Goal: Task Accomplishment & Management: Use online tool/utility

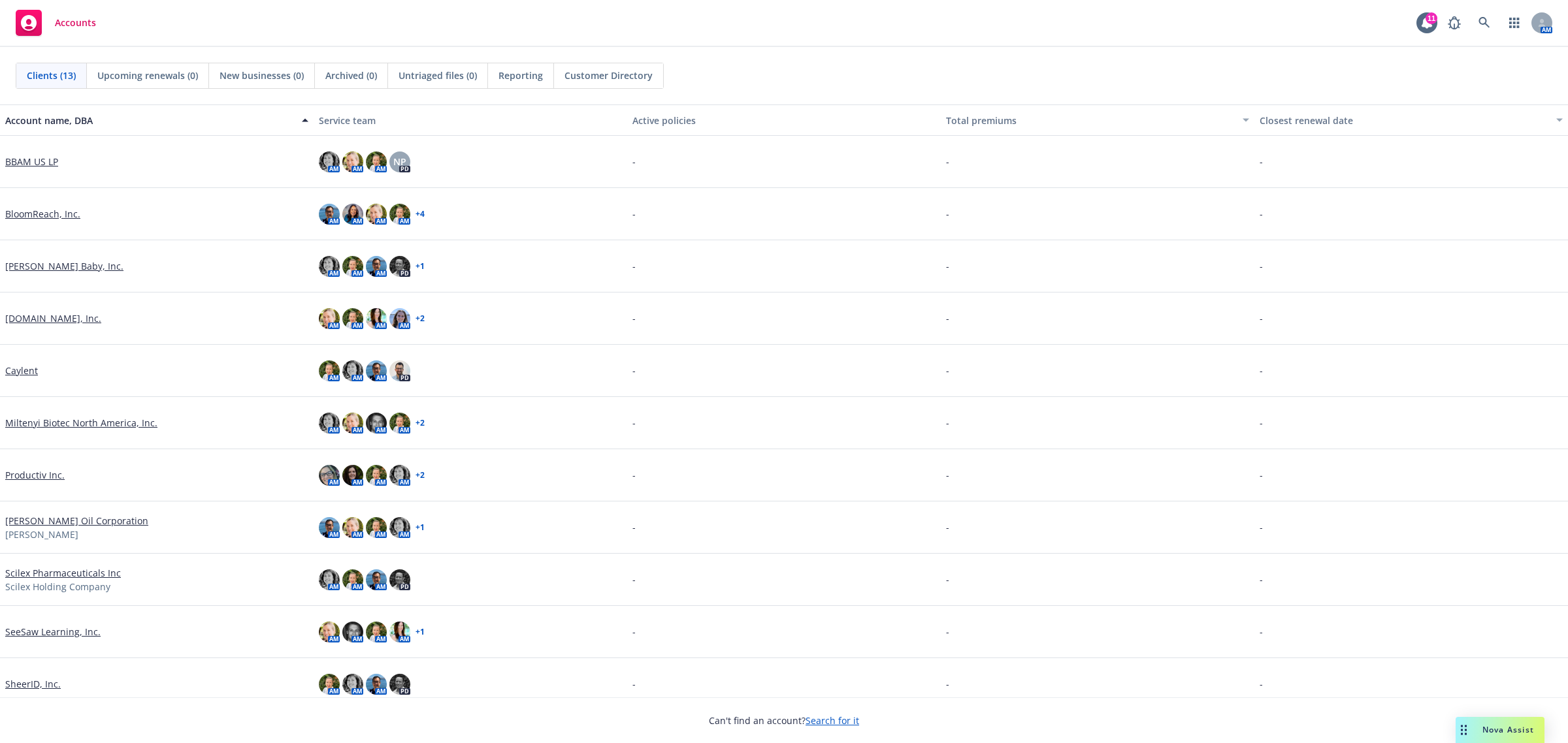
scroll to position [118, 0]
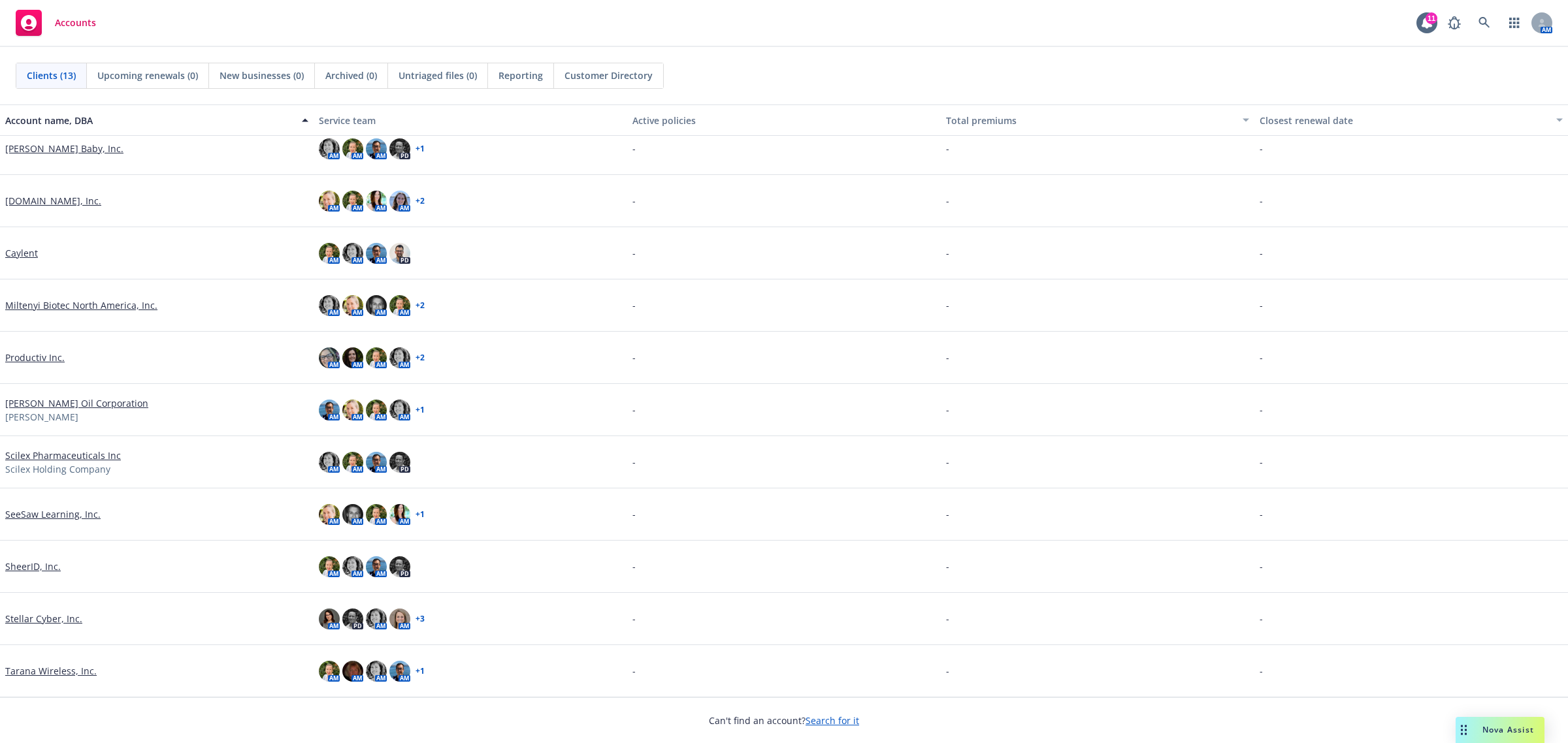
click at [15, 618] on link "Stellar Cyber, Inc." at bounding box center [44, 618] width 77 height 14
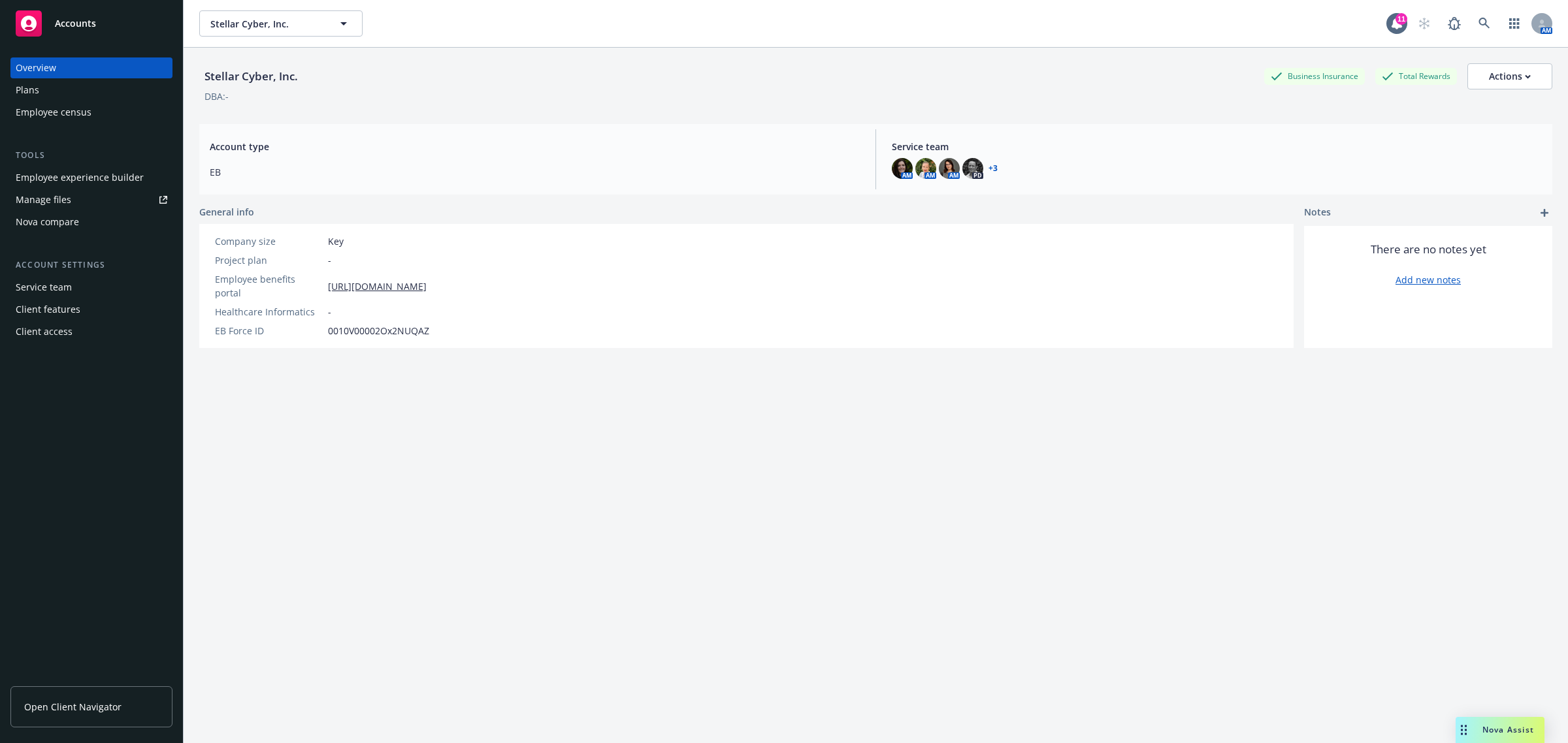
click at [1513, 731] on span "Nova Assist" at bounding box center [1508, 729] width 52 height 11
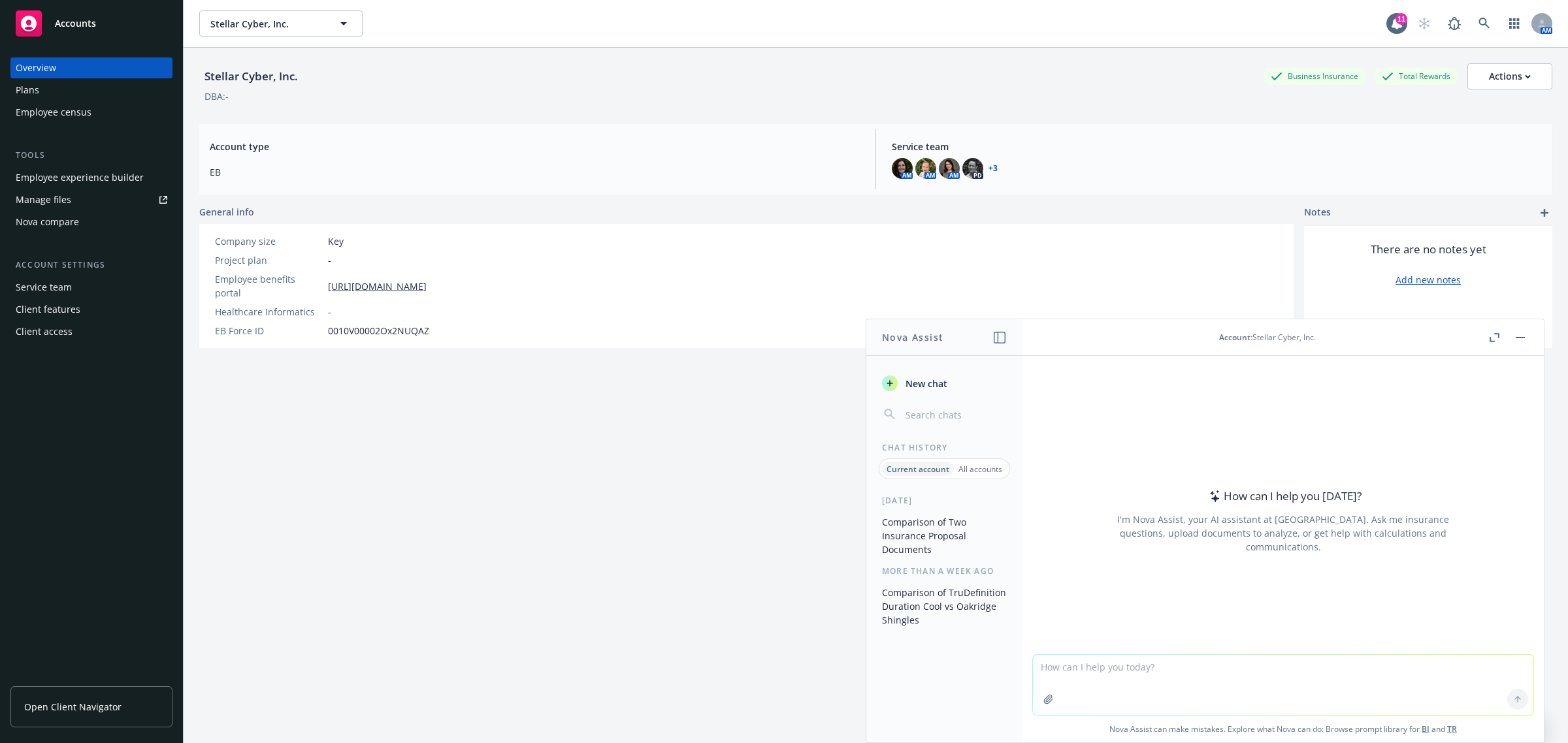
click at [1147, 673] on textarea at bounding box center [1283, 685] width 500 height 60
click at [1147, 674] on textarea "Can you give me a one sentince to describe active open enrollment" at bounding box center [1283, 684] width 500 height 62
type textarea "Can you give me a one sentence to describe active open enrollment"
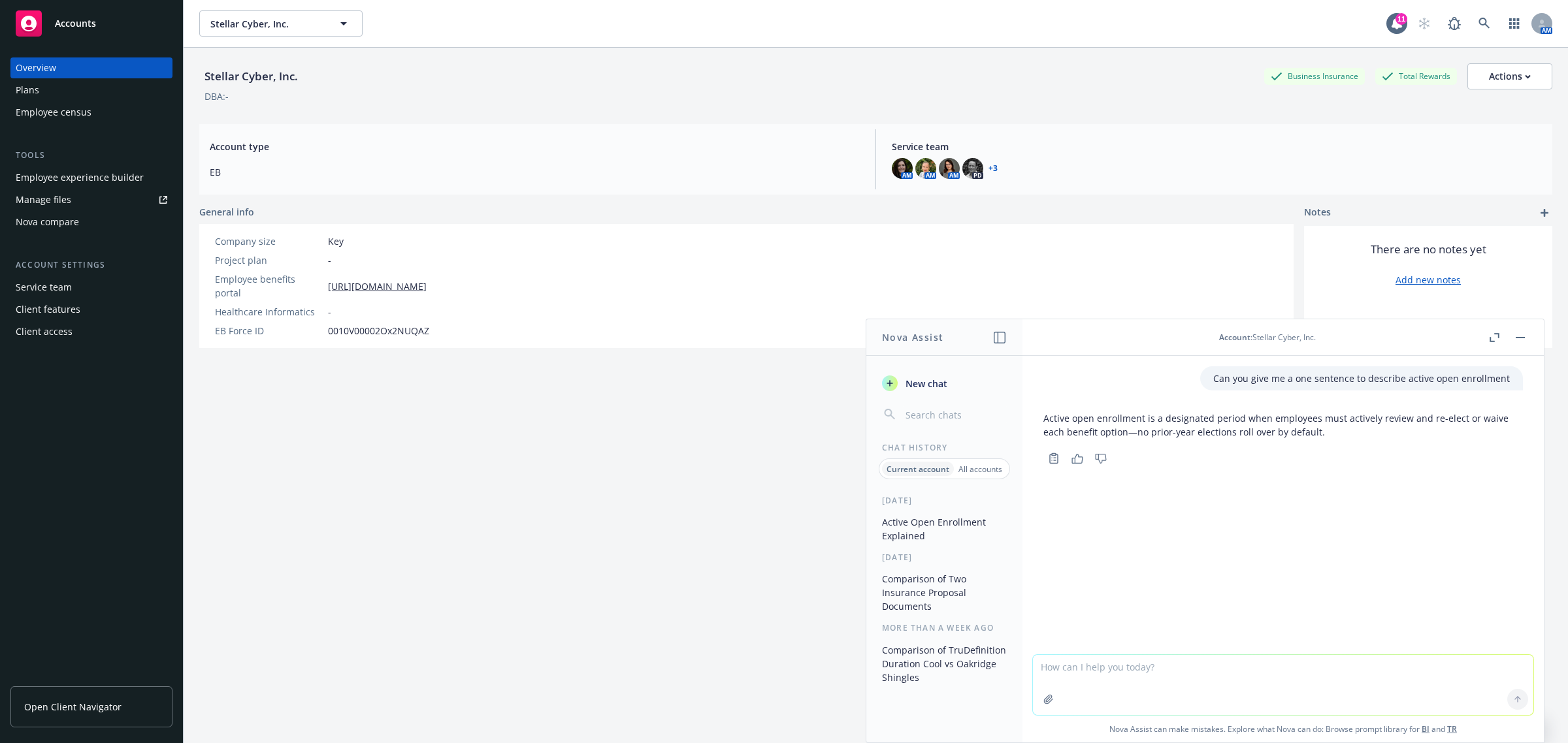
click at [70, 180] on div "Employee experience builder" at bounding box center [80, 177] width 128 height 21
click at [1151, 670] on textarea at bounding box center [1283, 685] width 500 height 60
paste textarea "We will still have Cigna, and [PERSON_NAME] for Medical and Dental, ​Life and D…"
click at [1034, 667] on textarea "We will still have Cigna, and [PERSON_NAME] for Medical and Dental, ​Life and D…" at bounding box center [1283, 684] width 500 height 62
type textarea "Can you help rewrite this sentence. We will still have Cigna, and Kaiser for Me…"
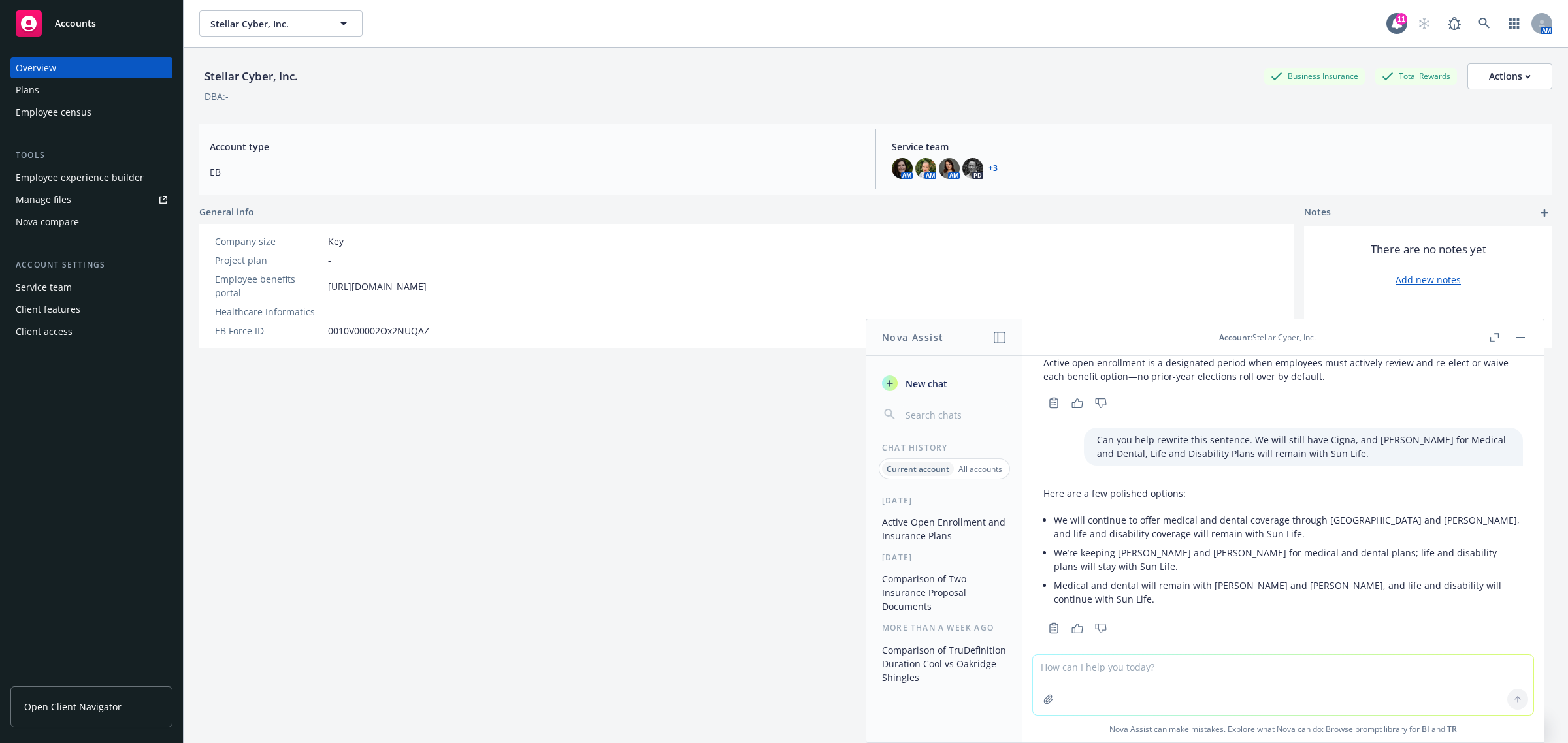
scroll to position [56, 0]
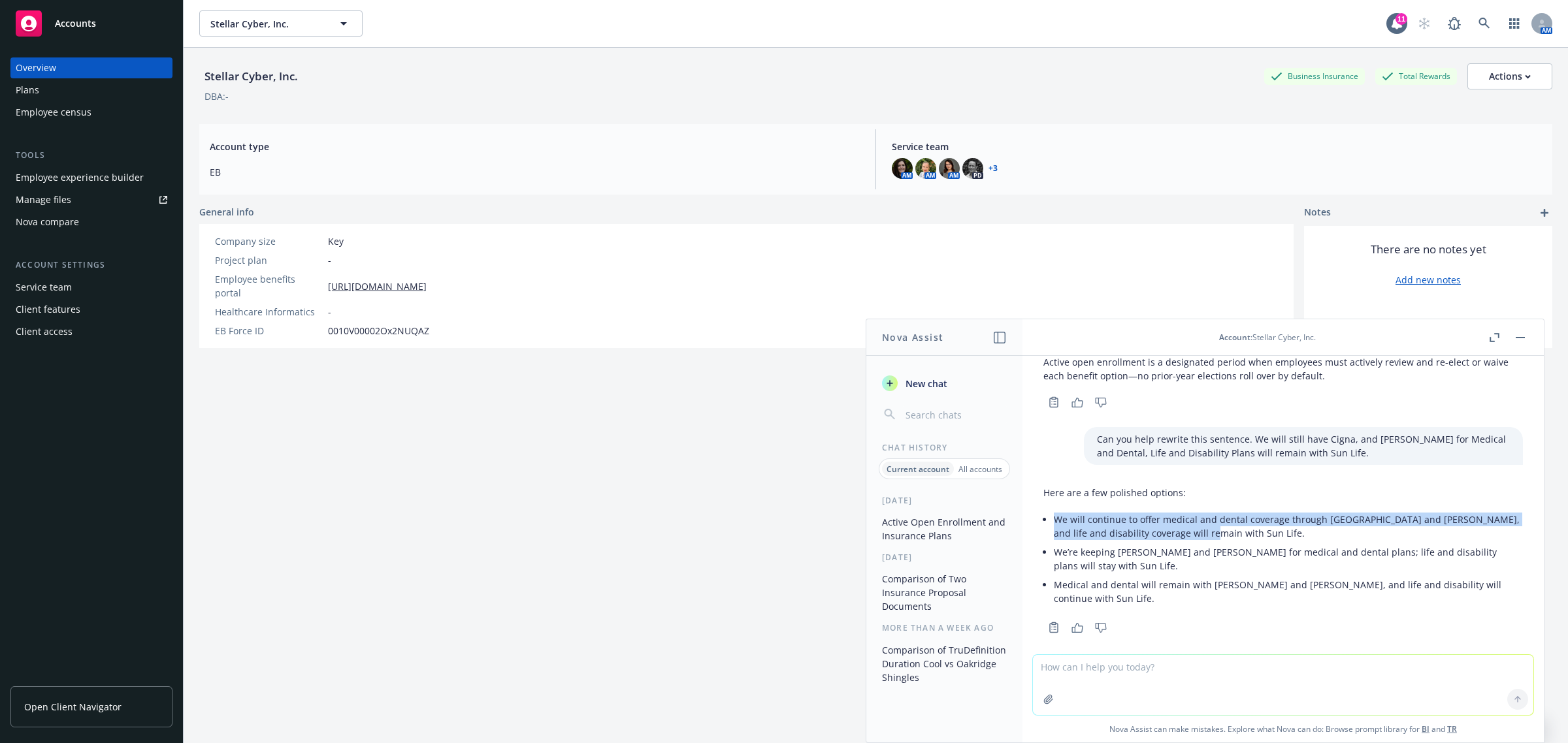
drag, startPoint x: 1206, startPoint y: 530, endPoint x: 1053, endPoint y: 524, distance: 153.1
click at [1053, 524] on div "Here are a few polished options: We will continue to offer medical and dental c…" at bounding box center [1283, 546] width 480 height 133
copy li "We will continue to offer medical and dental coverage through [GEOGRAPHIC_DATA]…"
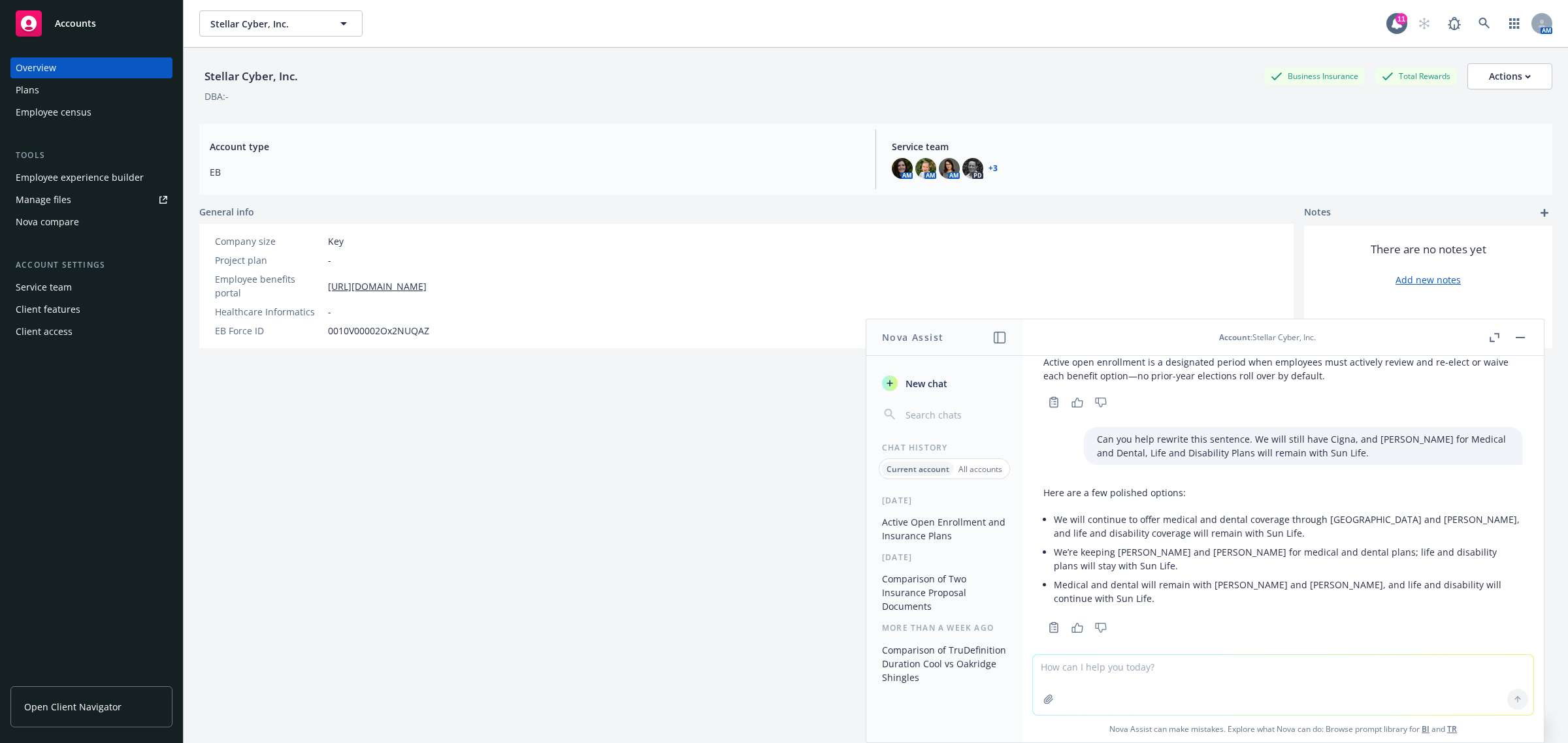
click at [422, 415] on div "Stellar Cyber, Inc. Business Insurance Total Rewards Actions DBA: - Account typ…" at bounding box center [876, 411] width 1353 height 728
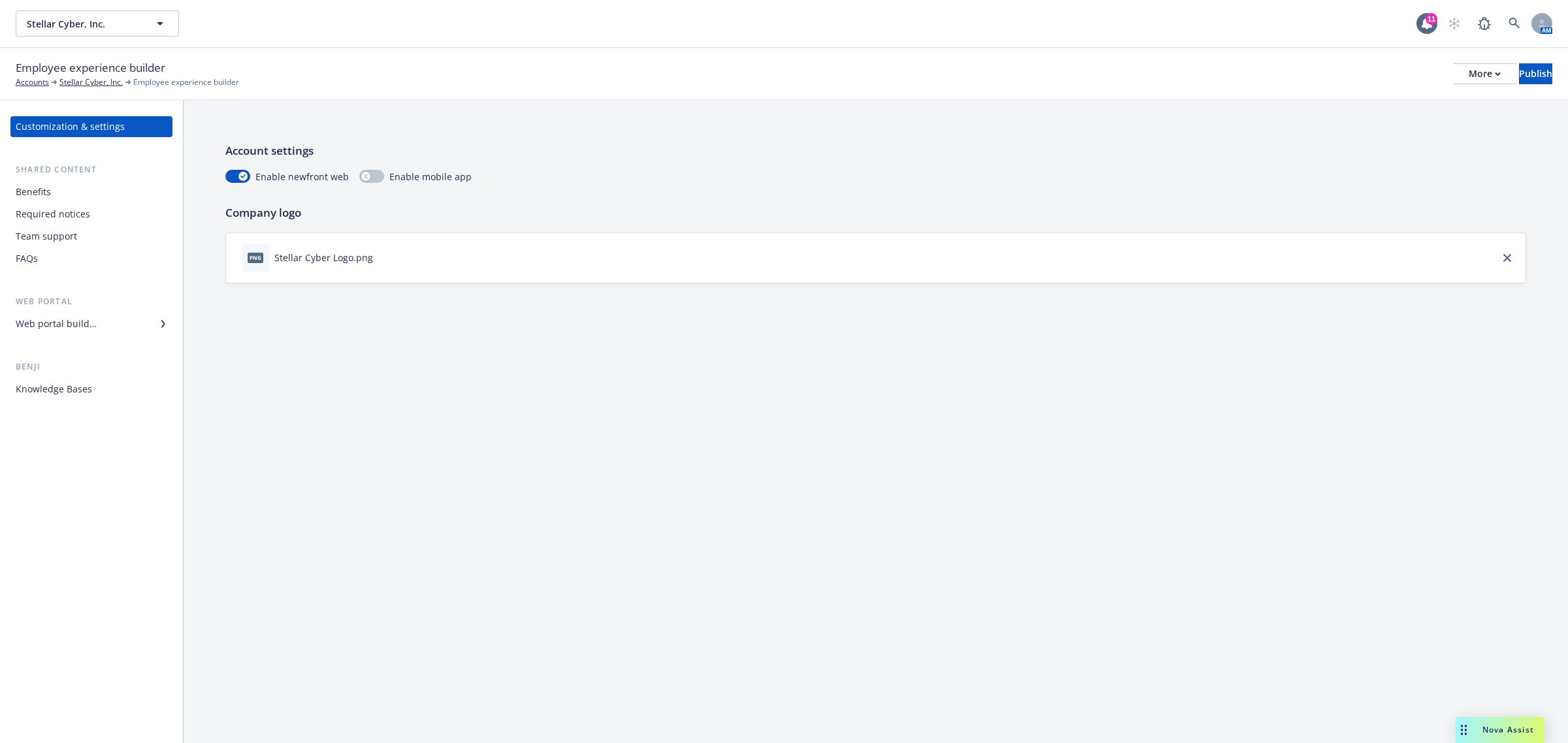
click at [49, 317] on div "Web portal builder" at bounding box center [57, 324] width 81 height 21
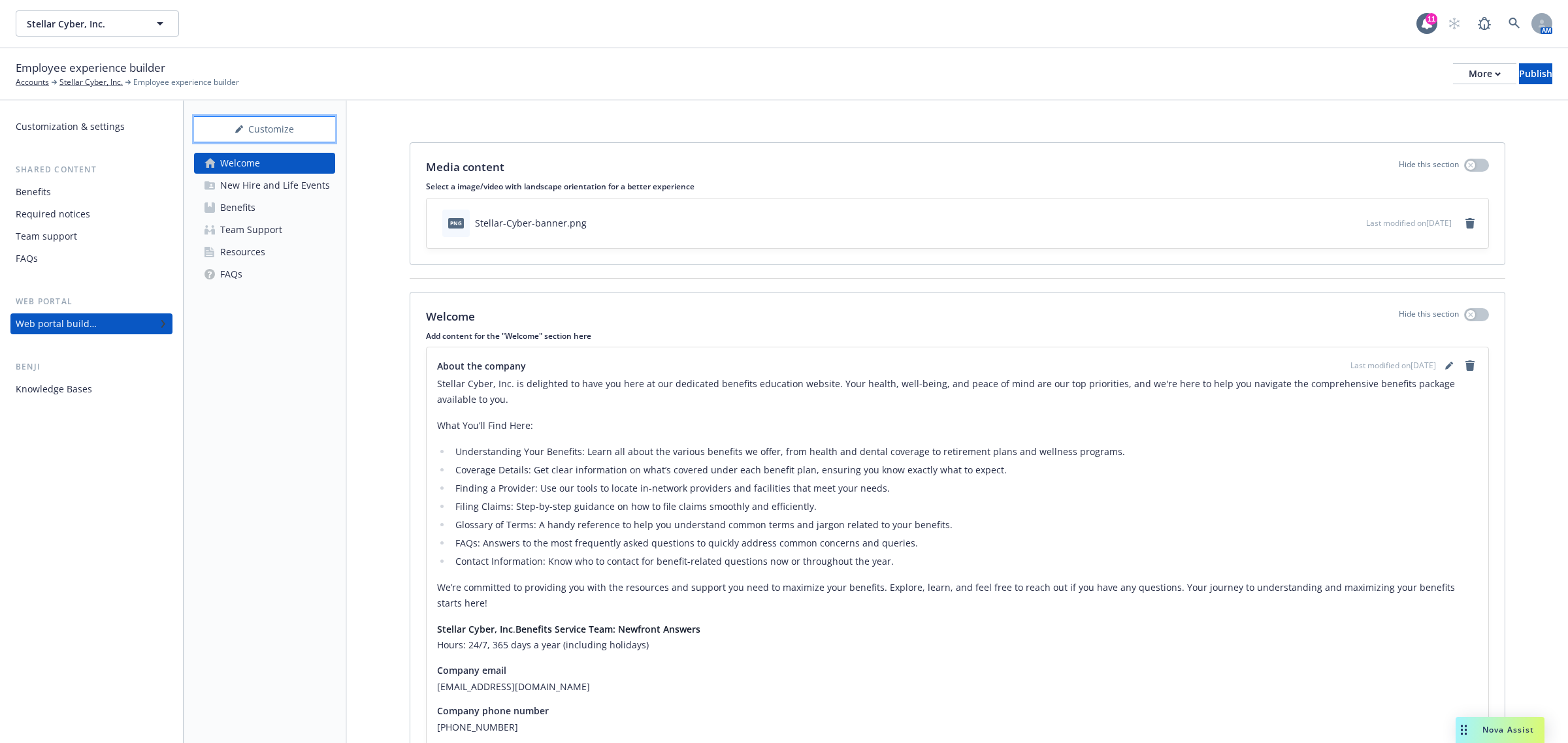
click at [309, 134] on div "Customize" at bounding box center [264, 129] width 141 height 25
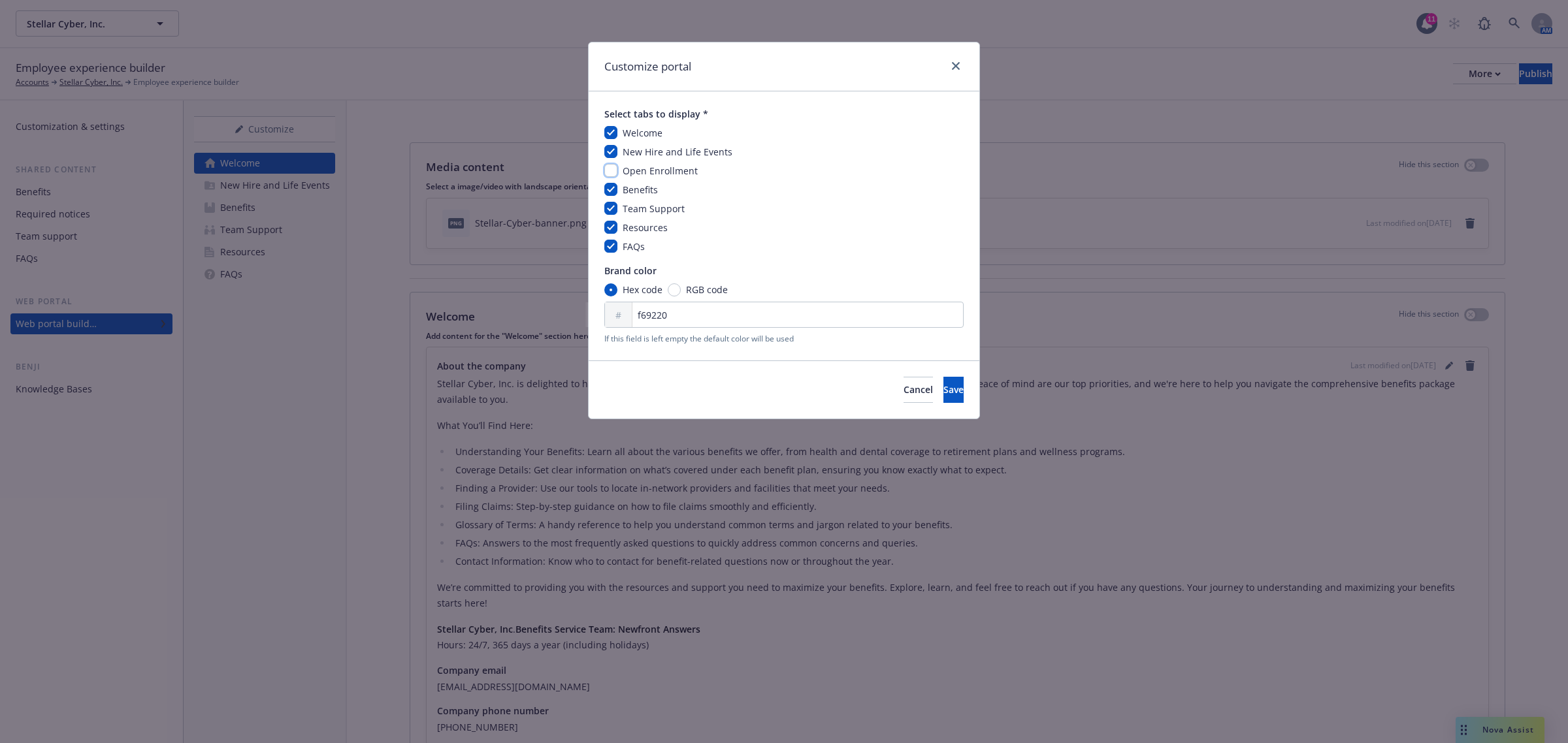
click at [612, 172] on input "checkbox" at bounding box center [611, 171] width 13 height 13
checkbox input "true"
click at [944, 383] on span "Save" at bounding box center [954, 389] width 20 height 12
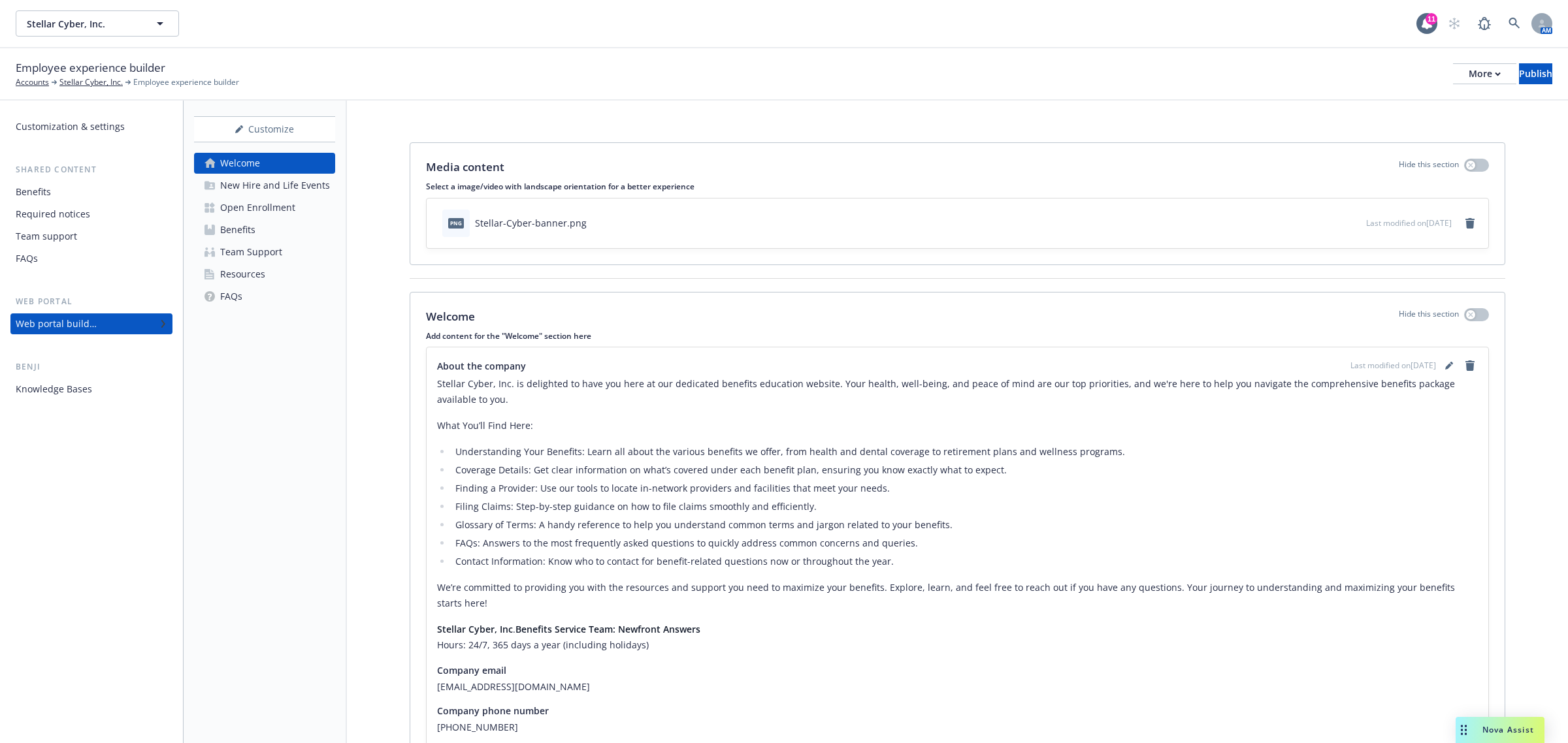
click at [256, 213] on div "Open Enrollment" at bounding box center [258, 208] width 75 height 21
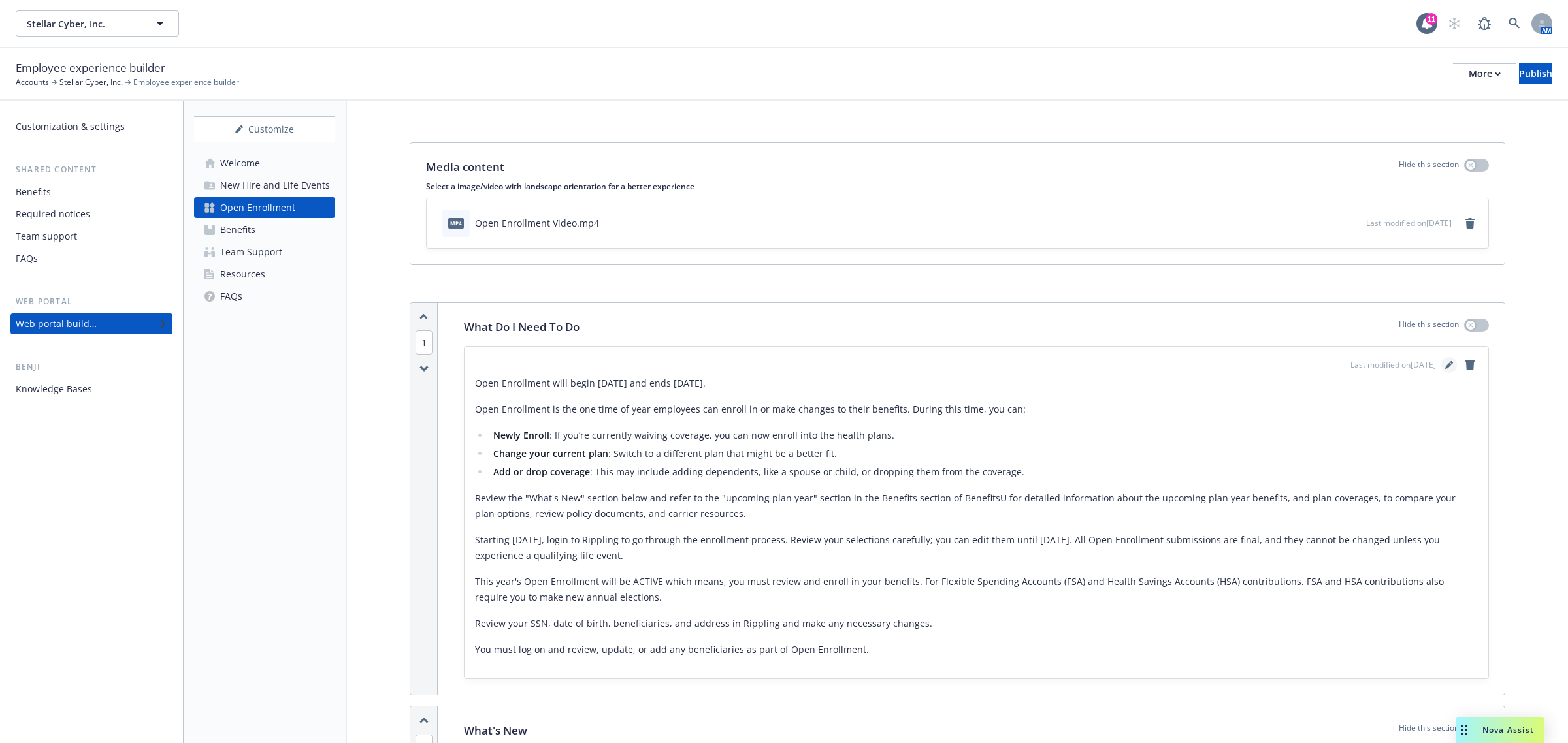
click at [1442, 371] on link "editPencil" at bounding box center [1450, 365] width 16 height 16
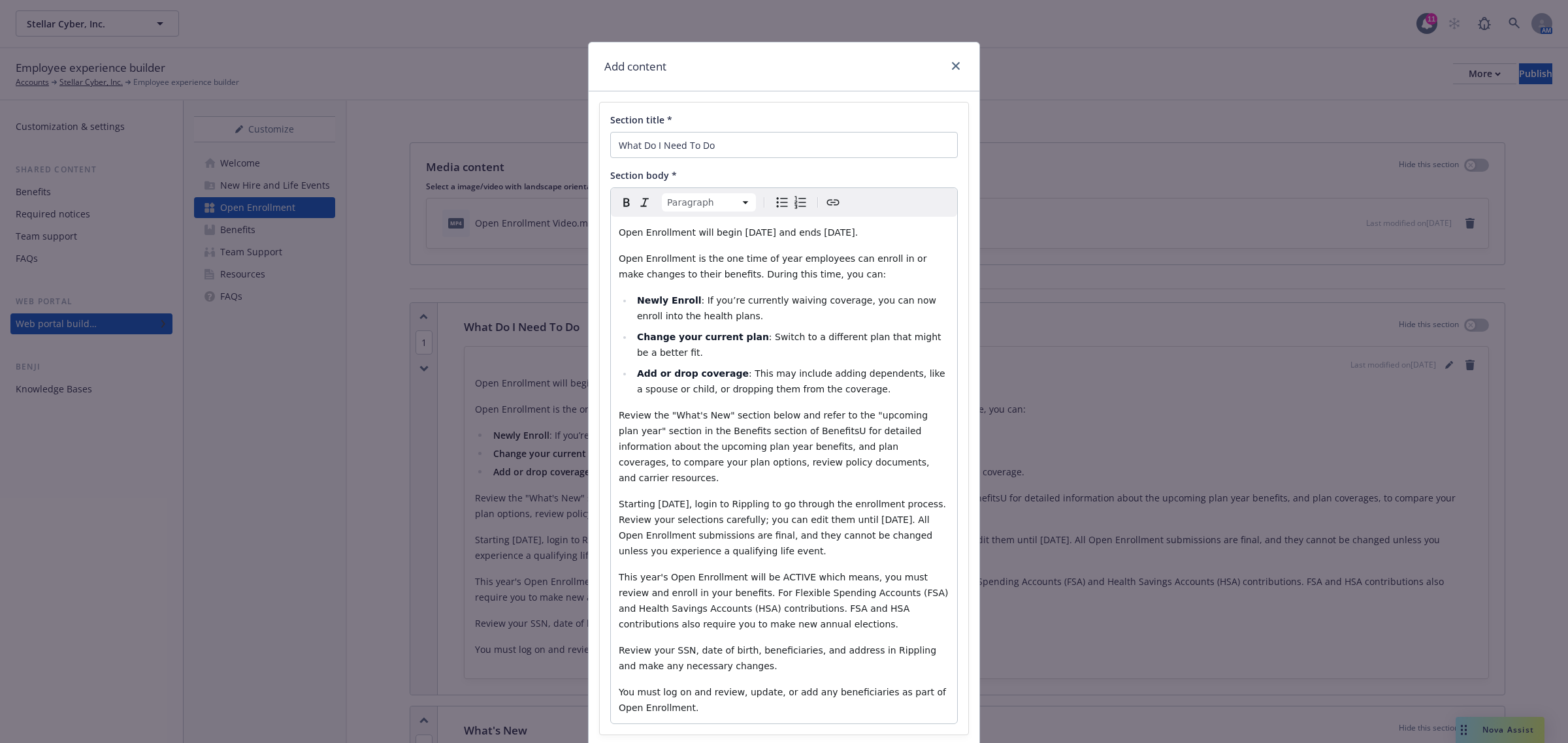
click at [785, 451] on span "Review the "What's New" section below and refer to the "upcoming plan year" sec…" at bounding box center [775, 446] width 314 height 73
drag, startPoint x: 781, startPoint y: 451, endPoint x: 748, endPoint y: 452, distance: 33.0
click at [748, 452] on span "Review the "What's New" section below and refer to the "upcoming plan year" sec…" at bounding box center [775, 446] width 314 height 73
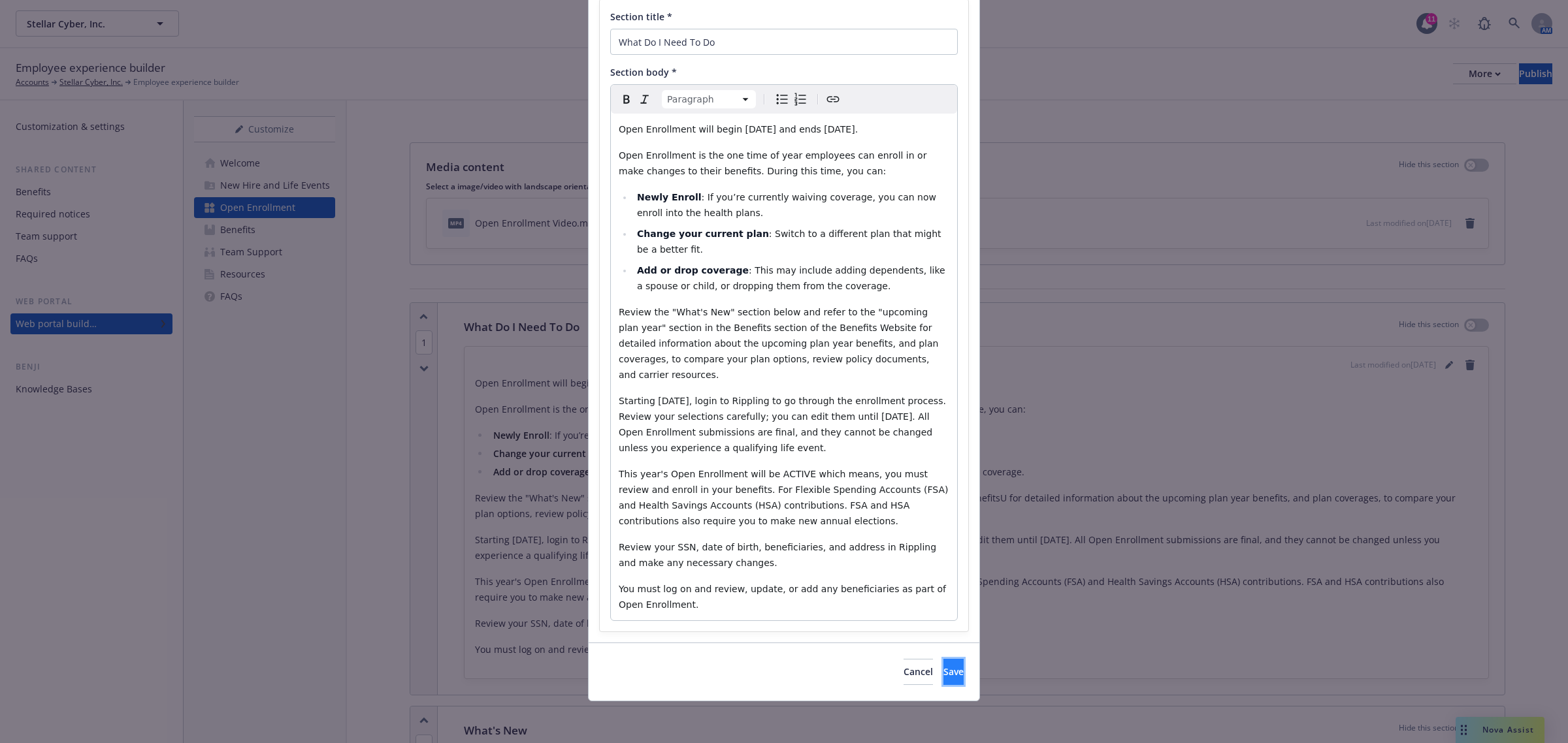
click at [944, 662] on button "Save" at bounding box center [954, 672] width 20 height 26
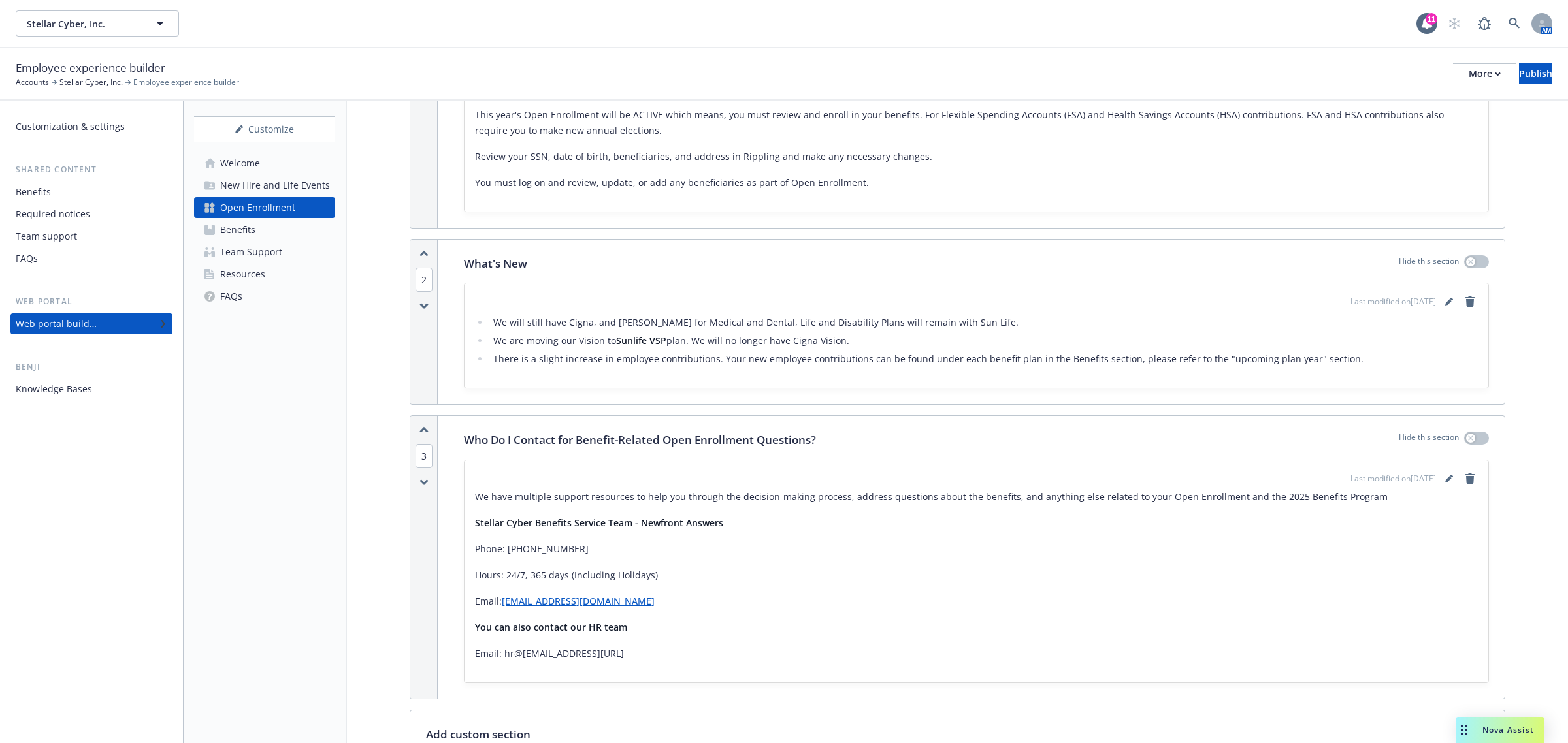
scroll to position [435, 0]
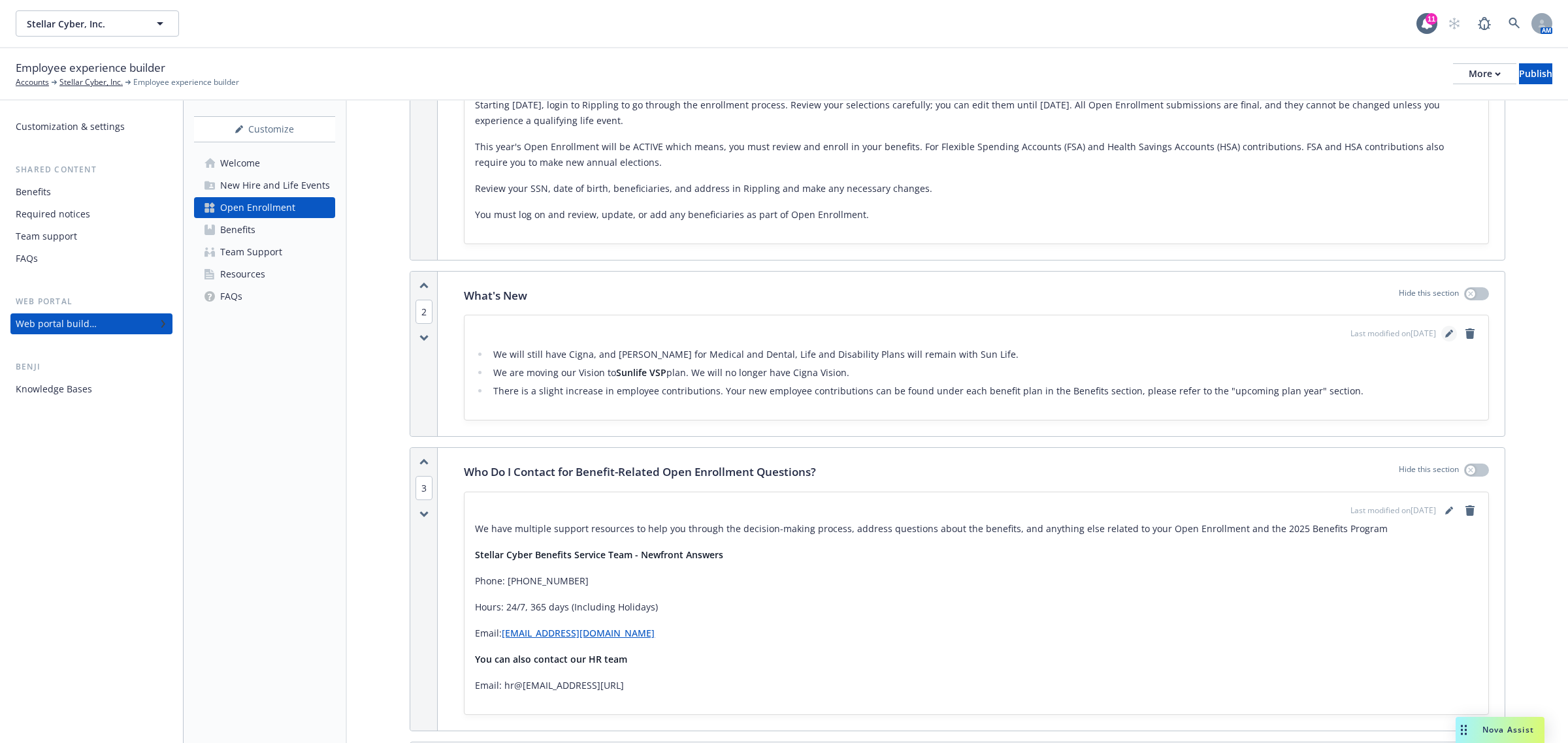
click at [1445, 332] on icon "editPencil" at bounding box center [1449, 334] width 8 height 8
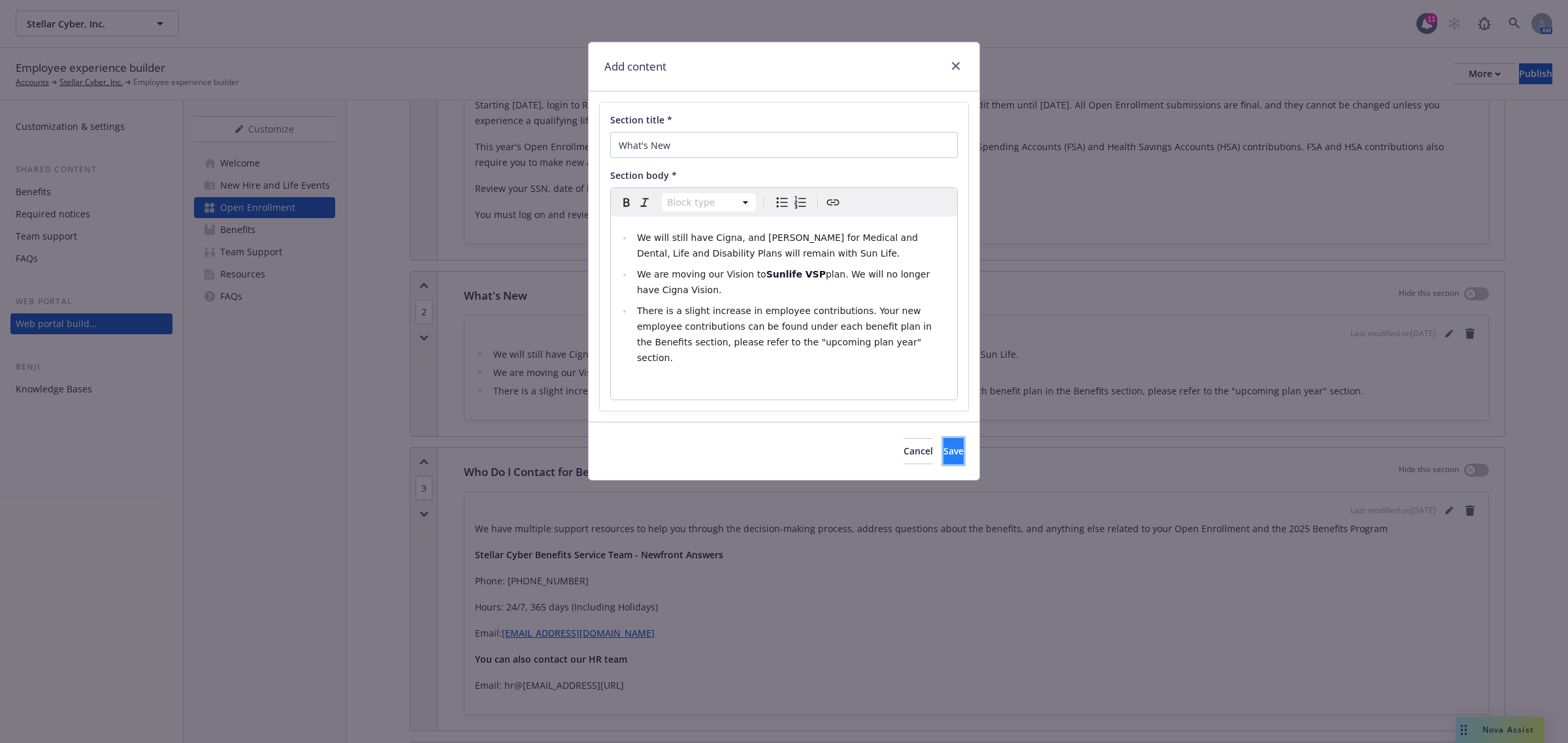
click at [944, 445] on span "Save" at bounding box center [954, 451] width 20 height 12
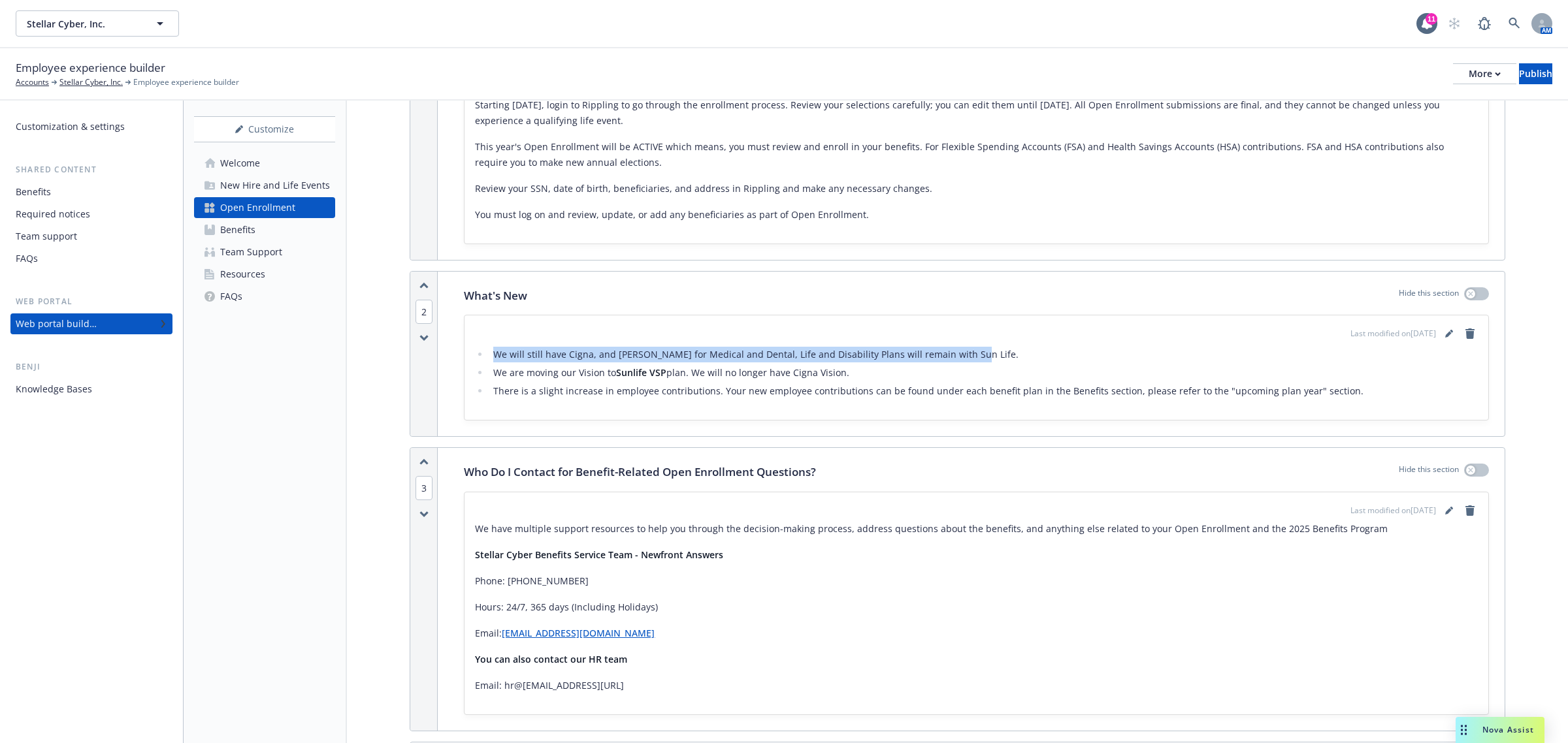
drag, startPoint x: 959, startPoint y: 351, endPoint x: 488, endPoint y: 354, distance: 471.0
click at [488, 354] on ul "We will still have Cigna, and Kaiser for Medical and Dental, ​Life and Disabili…" at bounding box center [976, 373] width 1003 height 52
copy li "We will still have Cigna, and Kaiser for Medical and Dental, ​Life and Disabili…"
click at [1445, 337] on icon "editPencil" at bounding box center [1449, 334] width 8 height 8
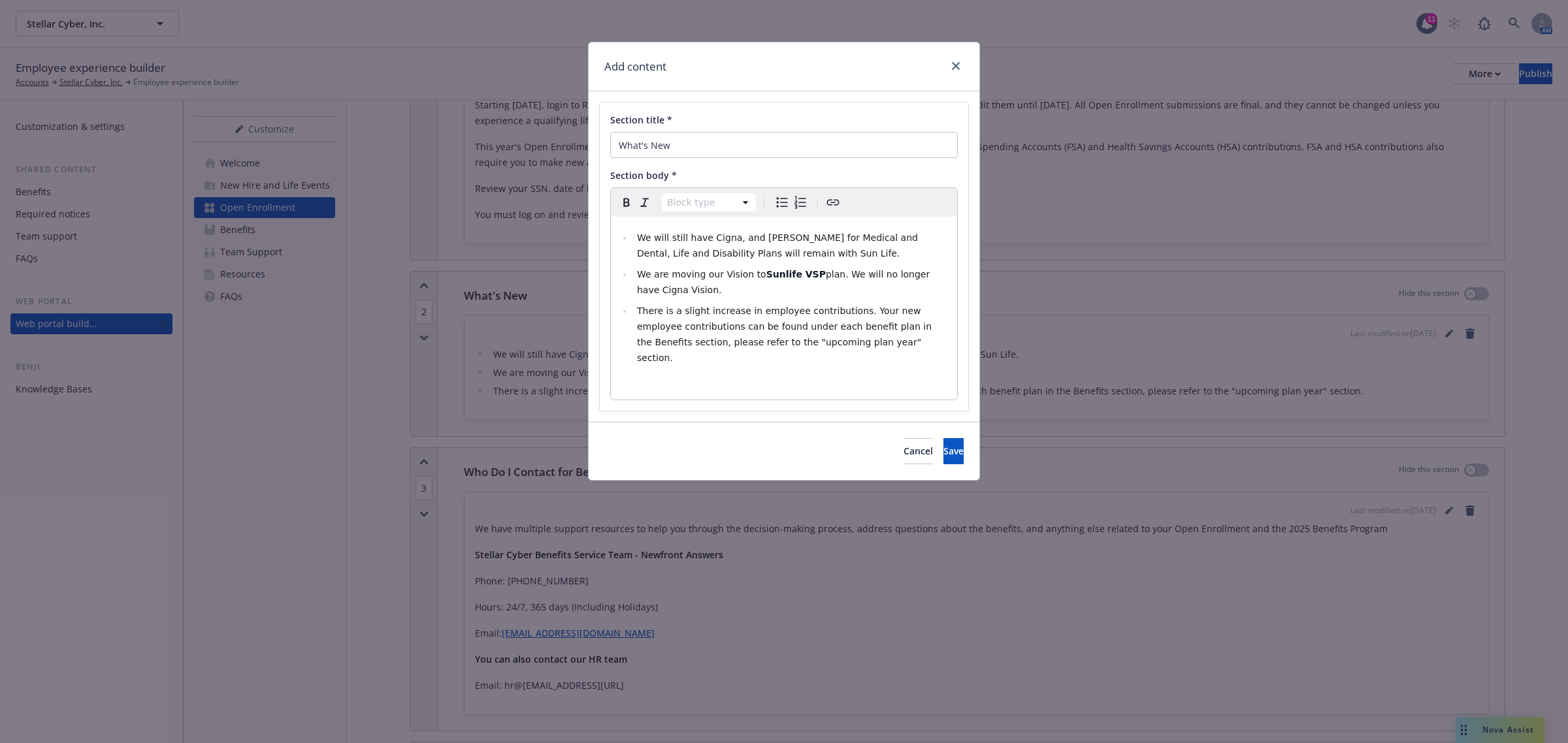
select select
drag, startPoint x: 765, startPoint y: 255, endPoint x: 603, endPoint y: 231, distance: 163.8
click at [603, 231] on div "Section title * What's New Section body * Paragraph Heading 1 Heading 2 Heading…" at bounding box center [784, 256] width 369 height 308
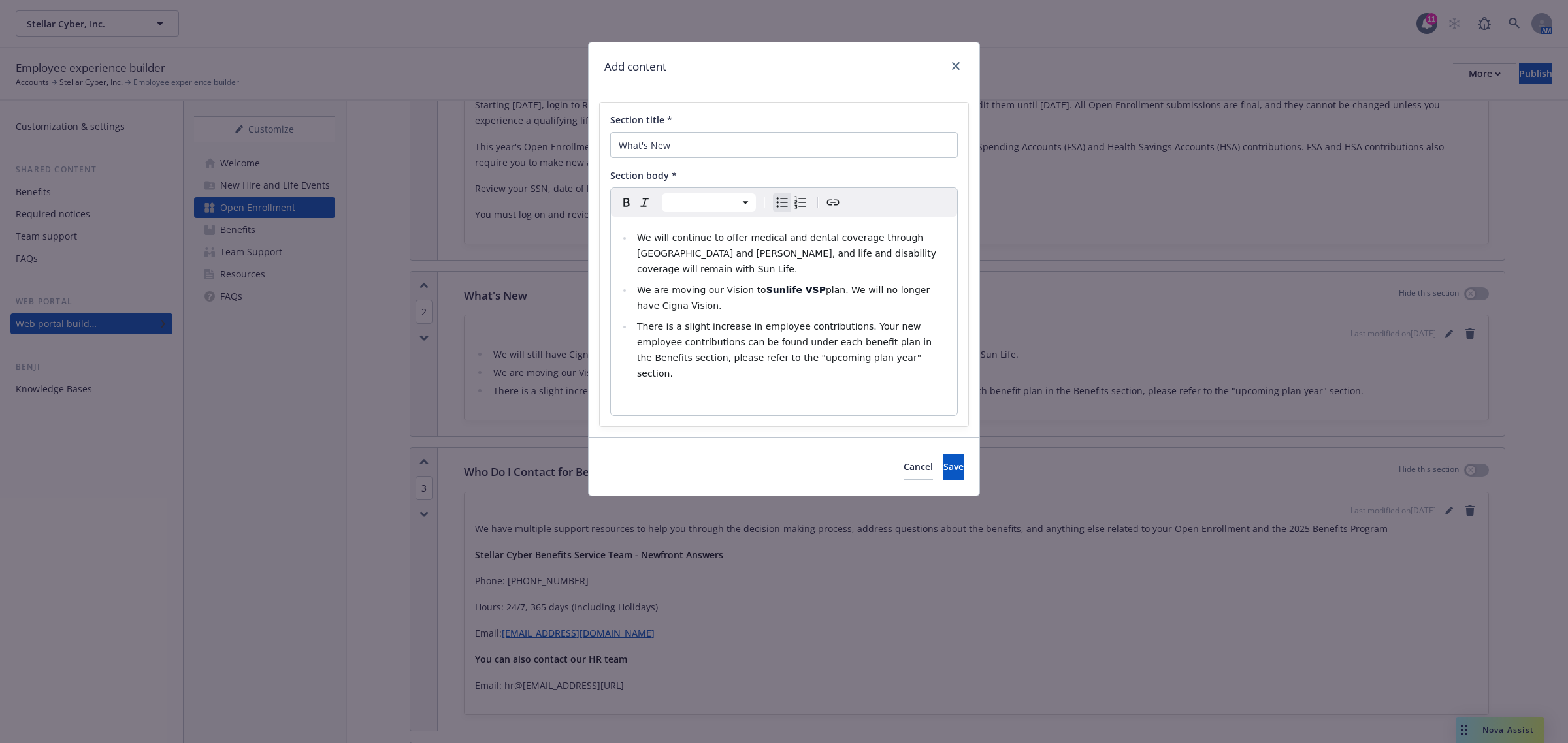
click at [742, 284] on span "We are moving our Vision to" at bounding box center [702, 290] width 129 height 10
click at [883, 347] on li "There is a slight increase in employee contributions. Your new employee contrib…" at bounding box center [791, 350] width 317 height 62
click at [955, 454] on button "Save" at bounding box center [954, 467] width 20 height 26
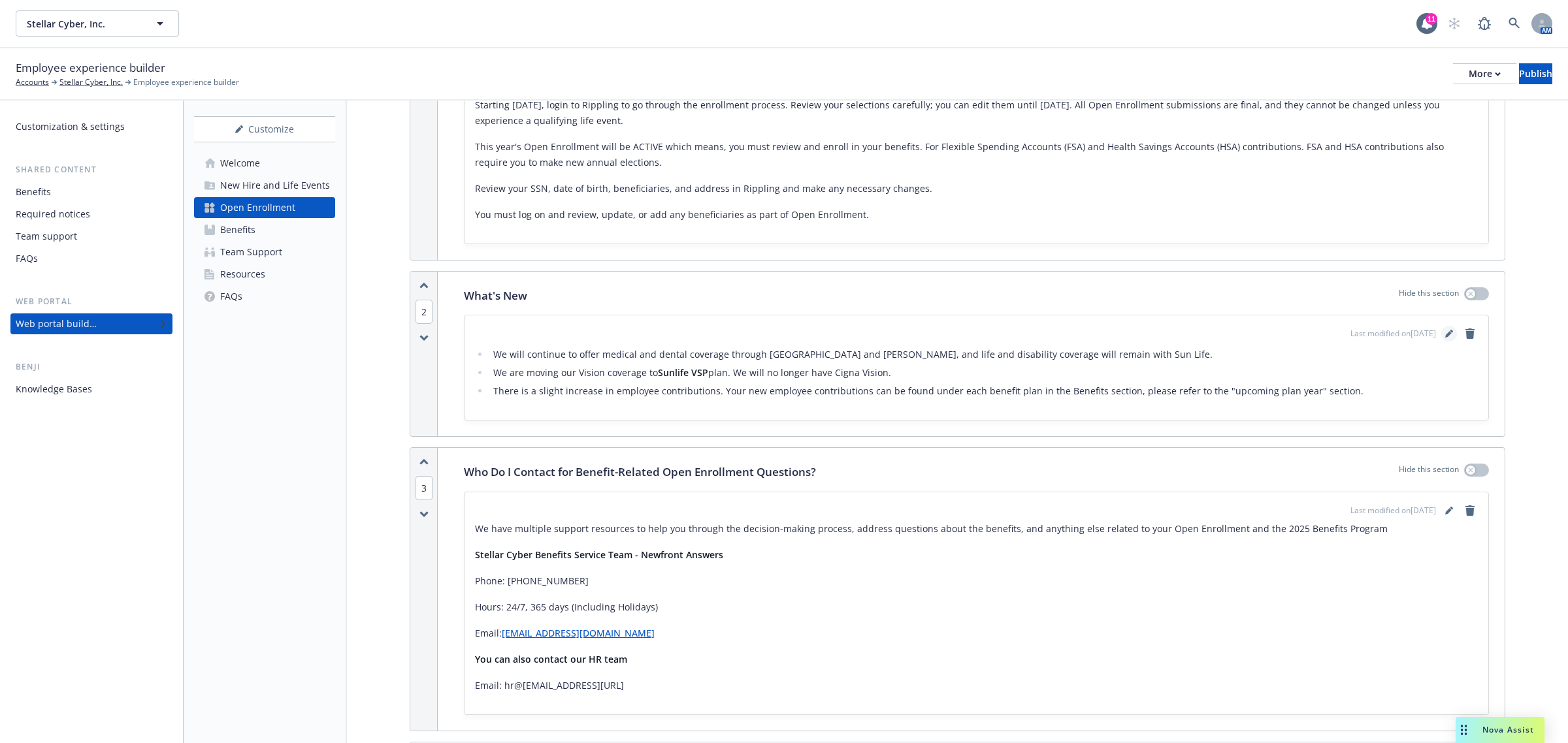
click at [1445, 333] on icon "editPencil" at bounding box center [1449, 334] width 8 height 8
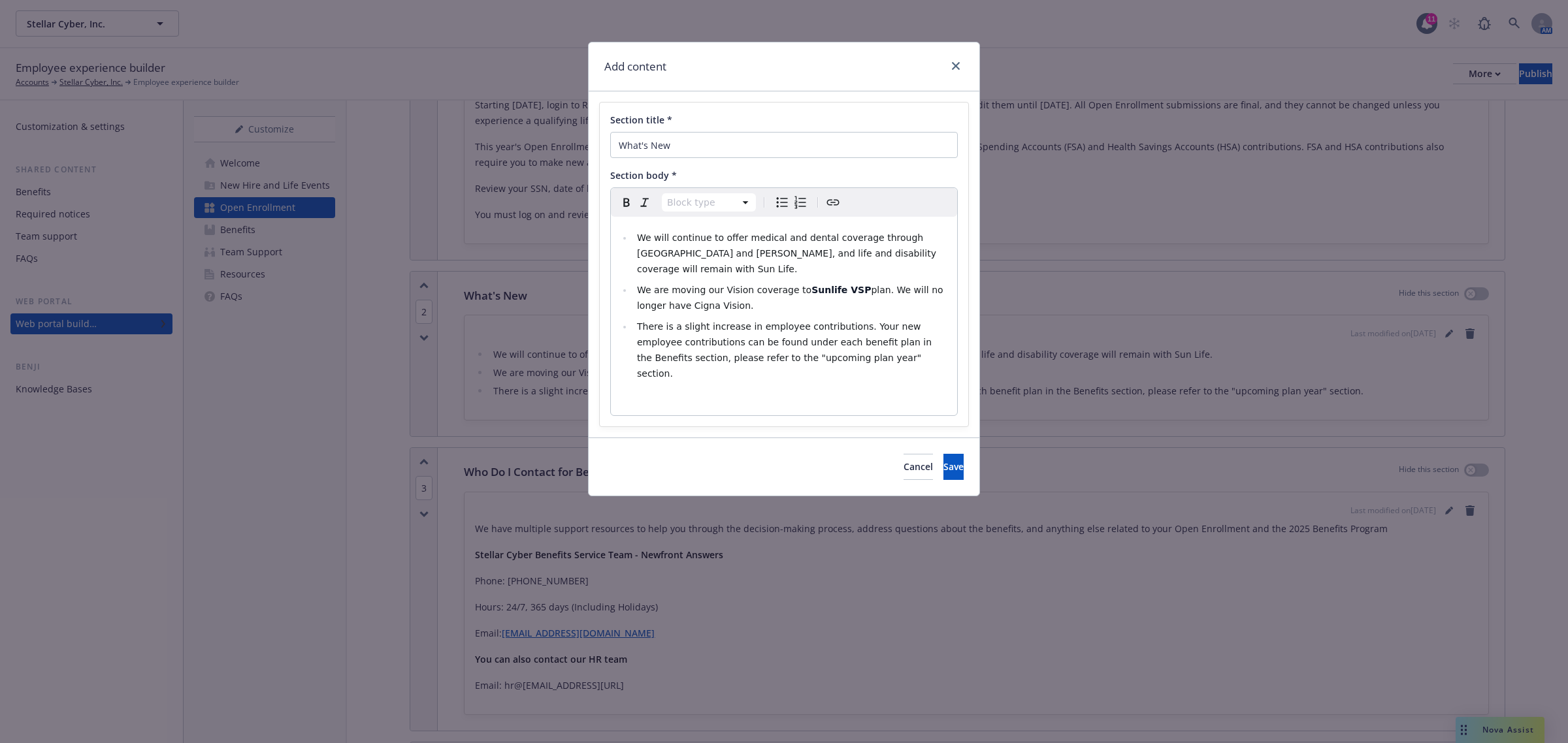
select select
click at [843, 348] on li "There is a slight increase in employee contributions. Your new employee contrib…" at bounding box center [791, 350] width 317 height 62
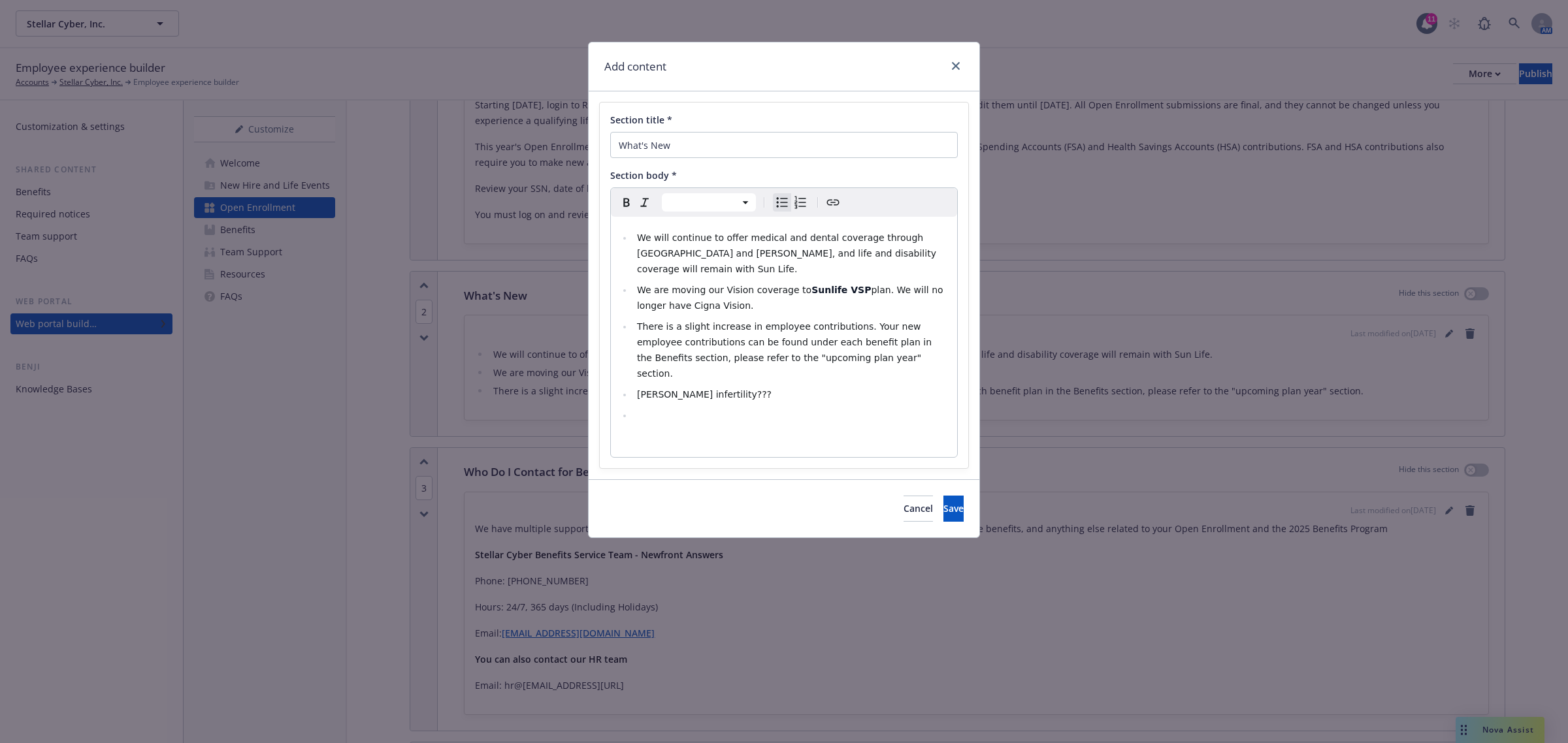
click at [712, 408] on li "editable markdown" at bounding box center [791, 416] width 317 height 16
select select "paragraph"
click at [782, 393] on div "We will continue to offer medical and dental coverage through Cigna and Kaiser,…" at bounding box center [784, 337] width 346 height 240
select select
click at [778, 408] on li "Dependent Care FSA Limit's" at bounding box center [791, 416] width 317 height 16
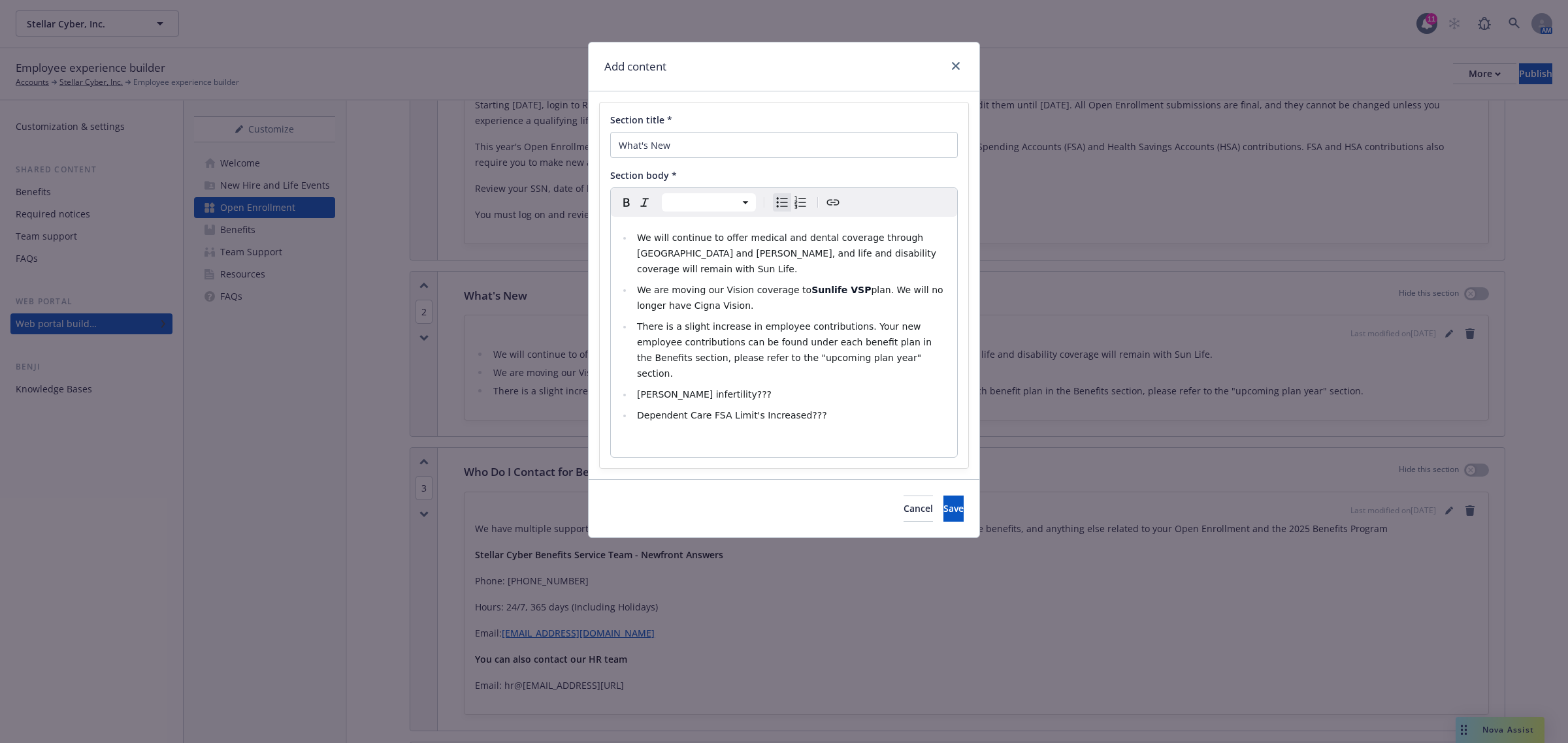
click at [786, 410] on span "Dependent Care FSA Limit's Increased???" at bounding box center [732, 415] width 190 height 10
click at [945, 496] on button "Save" at bounding box center [954, 509] width 20 height 26
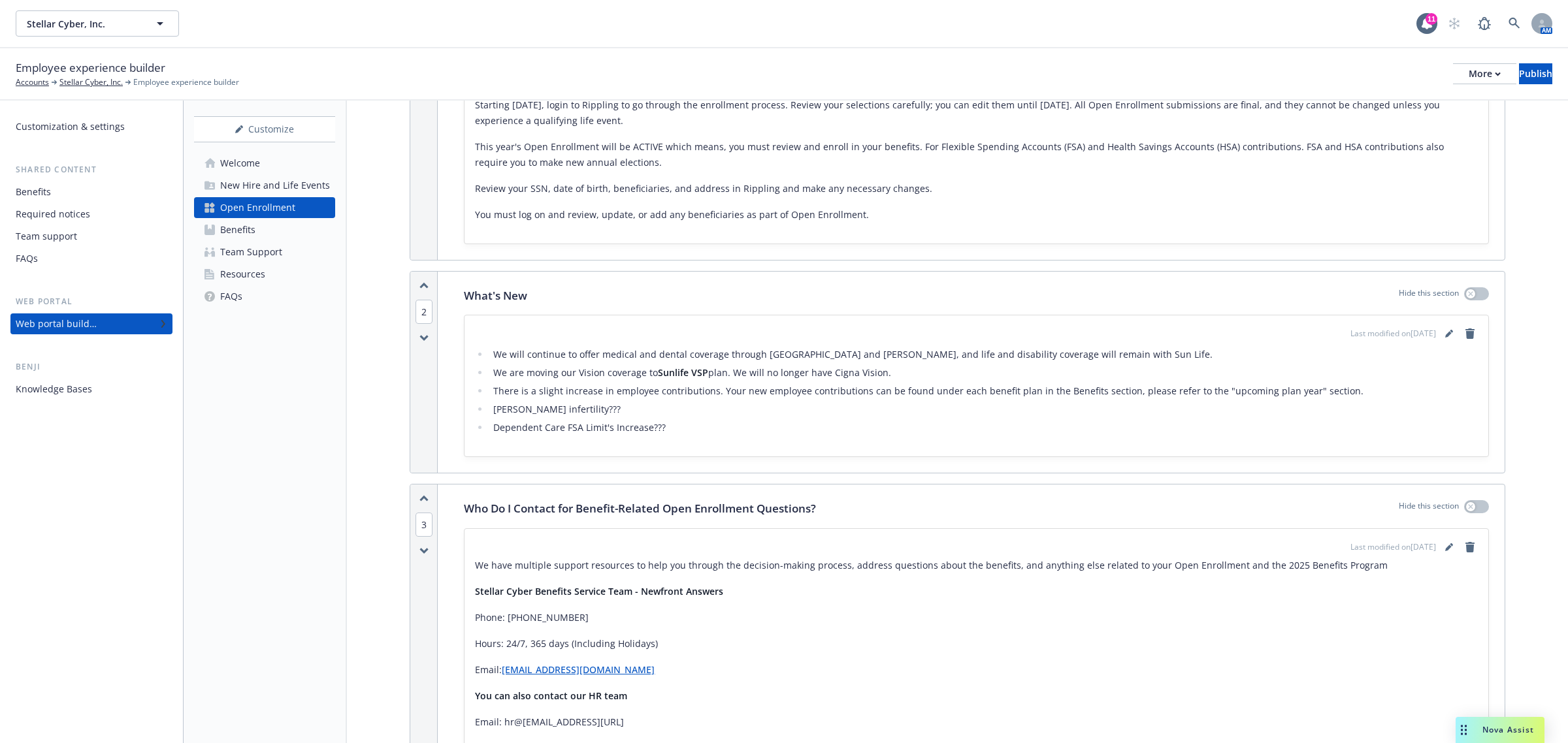
scroll to position [653, 0]
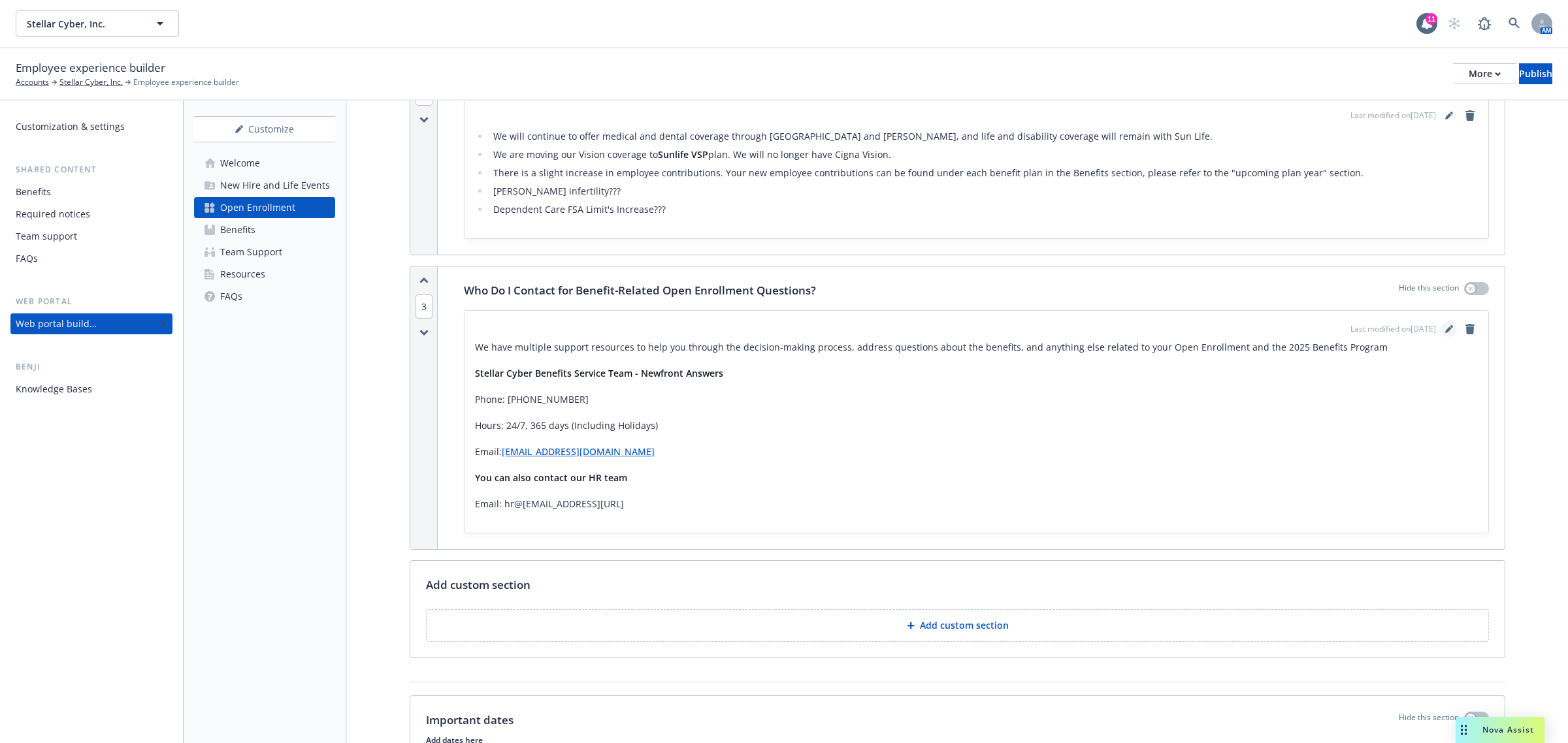
click at [1445, 327] on icon "editPencil" at bounding box center [1449, 329] width 8 height 8
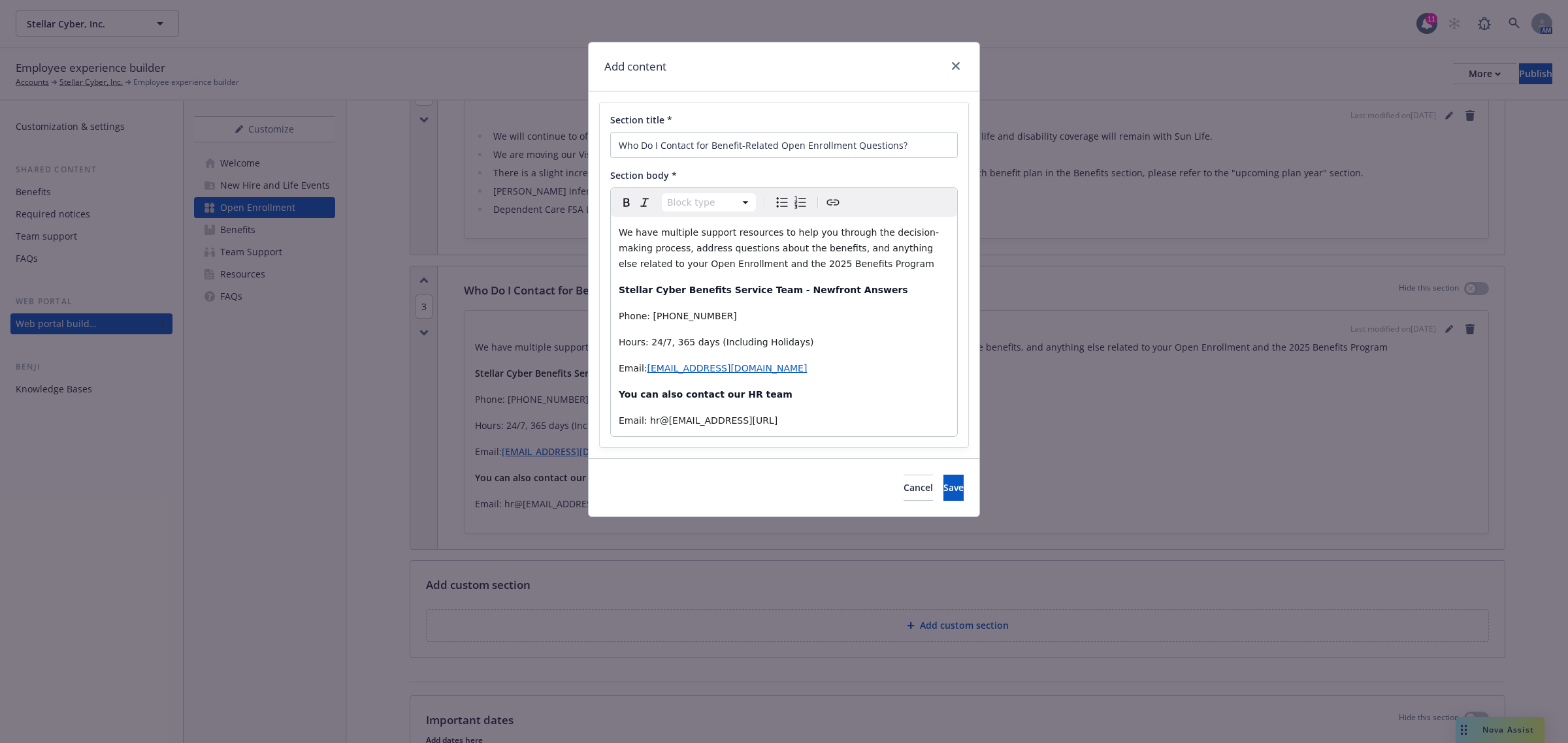
click at [737, 265] on span "We have multiple support resources to help you through the decision-making proc…" at bounding box center [778, 248] width 320 height 42
drag, startPoint x: 947, startPoint y: 500, endPoint x: 817, endPoint y: 520, distance: 131.5
click at [817, 520] on div "Add content Section title * Who Do I Contact for Benefit-Related Open Enrollmen…" at bounding box center [784, 372] width 1568 height 743
click at [674, 231] on span "We have multiple support resources to help you through the decision-making proc…" at bounding box center [778, 248] width 320 height 42
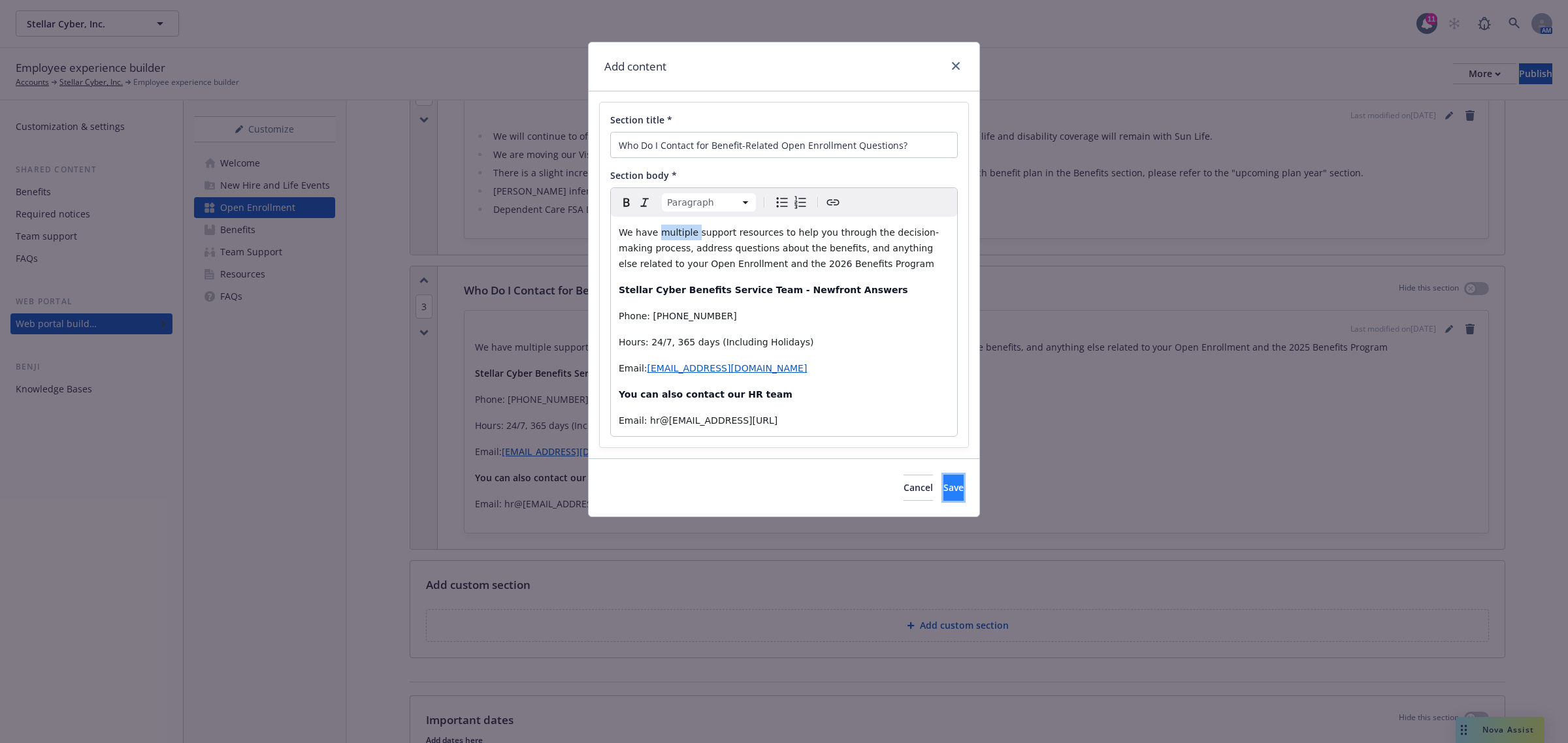
click at [944, 480] on button "Save" at bounding box center [954, 488] width 20 height 26
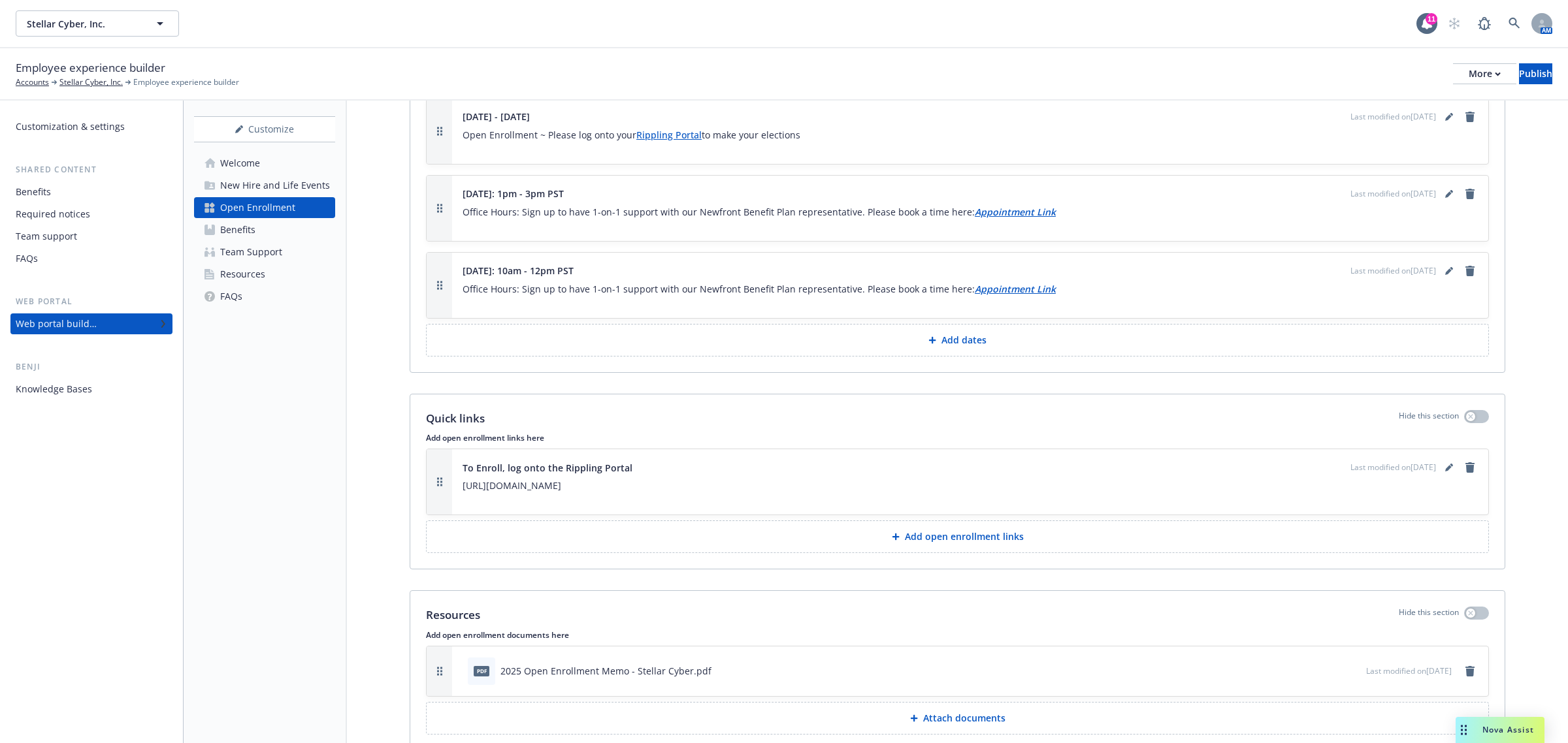
scroll to position [1371, 0]
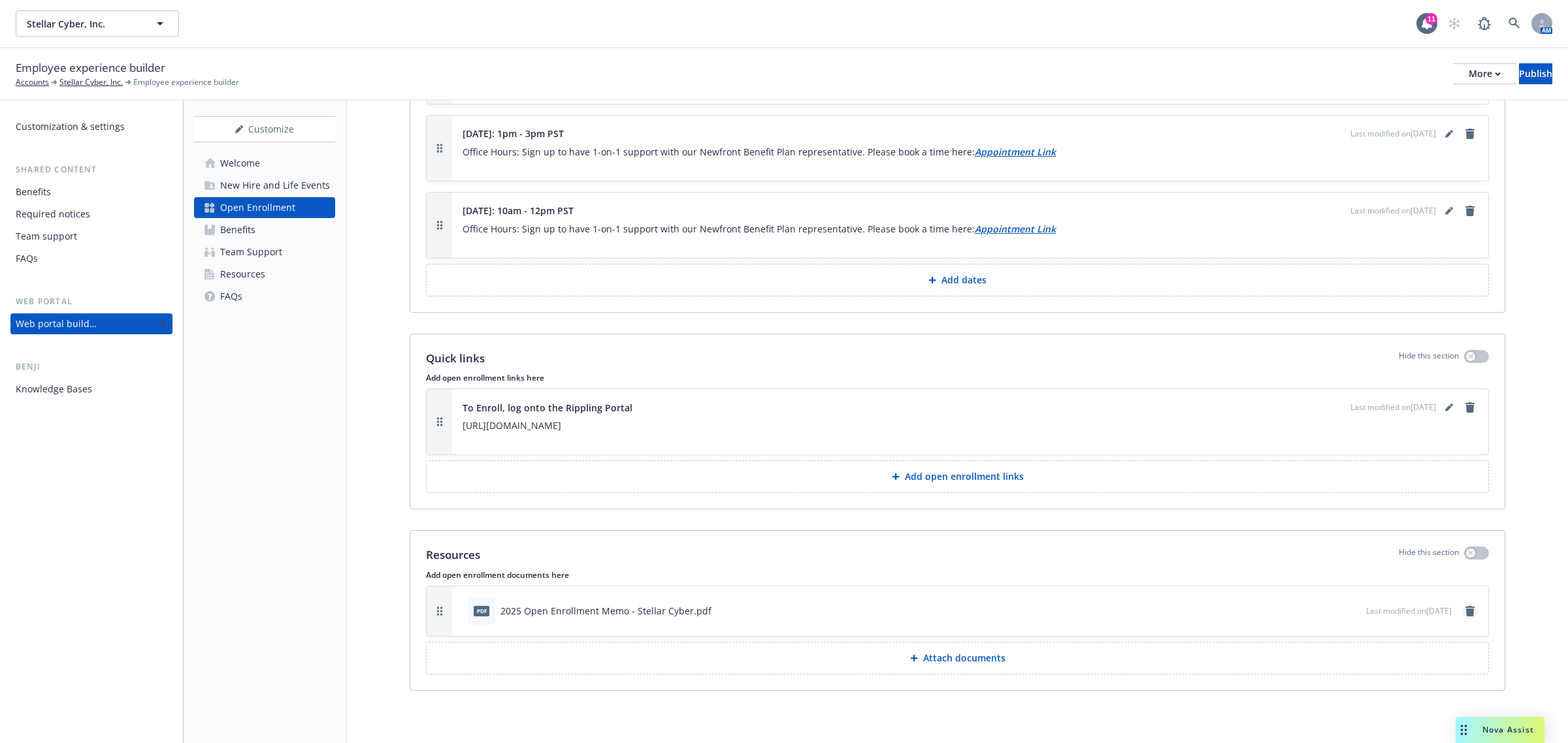
click at [1465, 608] on icon "remove" at bounding box center [1470, 611] width 10 height 10
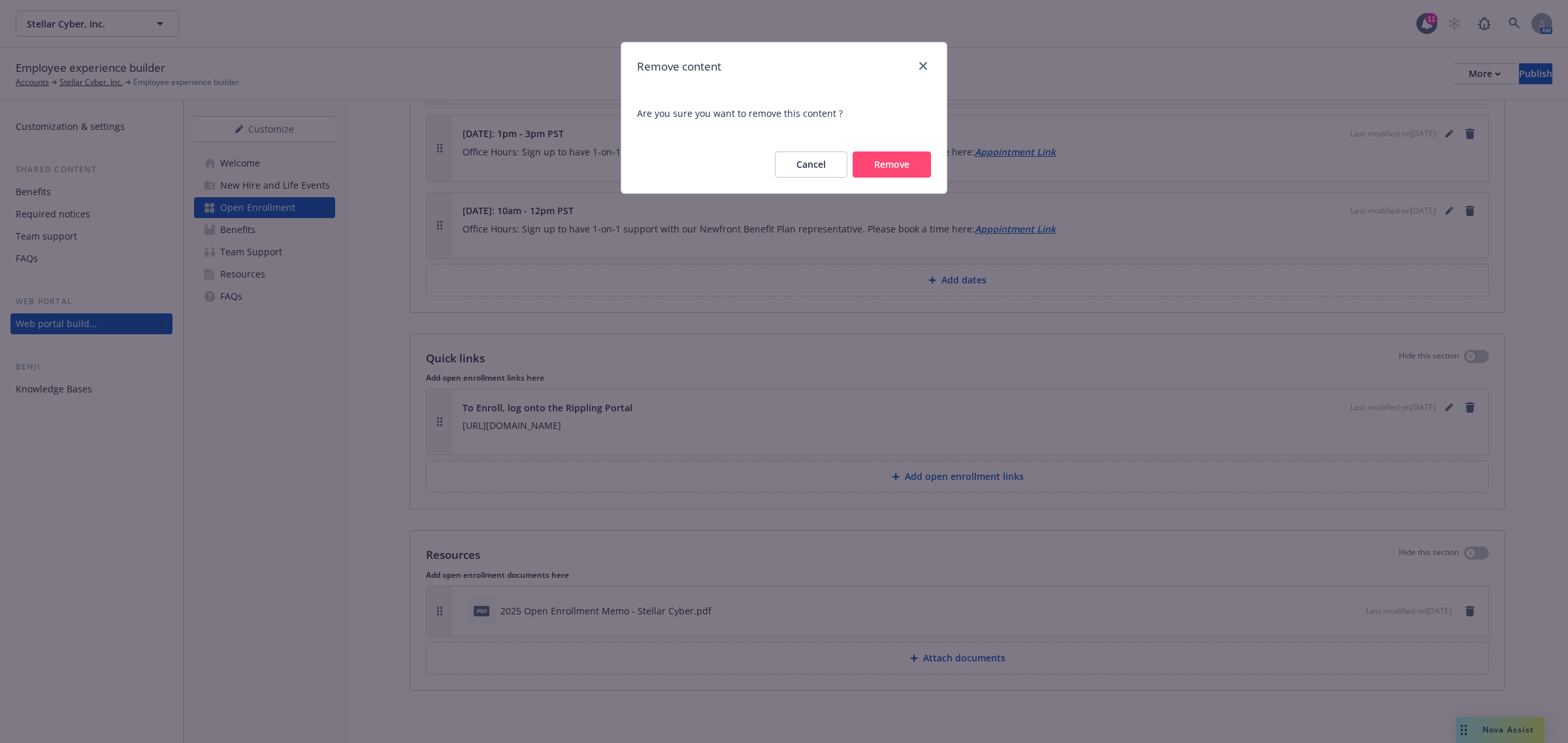
click at [906, 152] on button "Remove" at bounding box center [892, 165] width 78 height 26
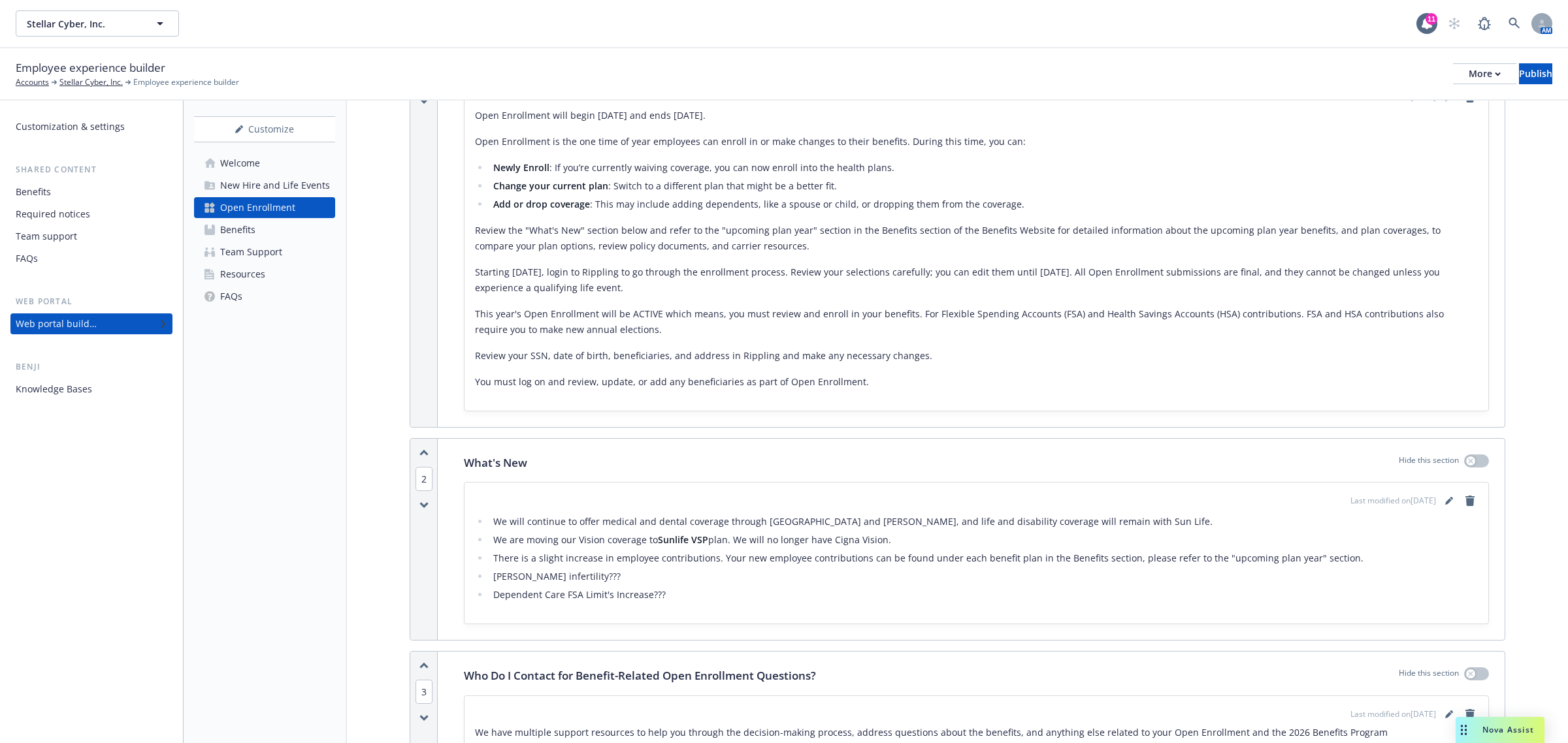
scroll to position [232, 0]
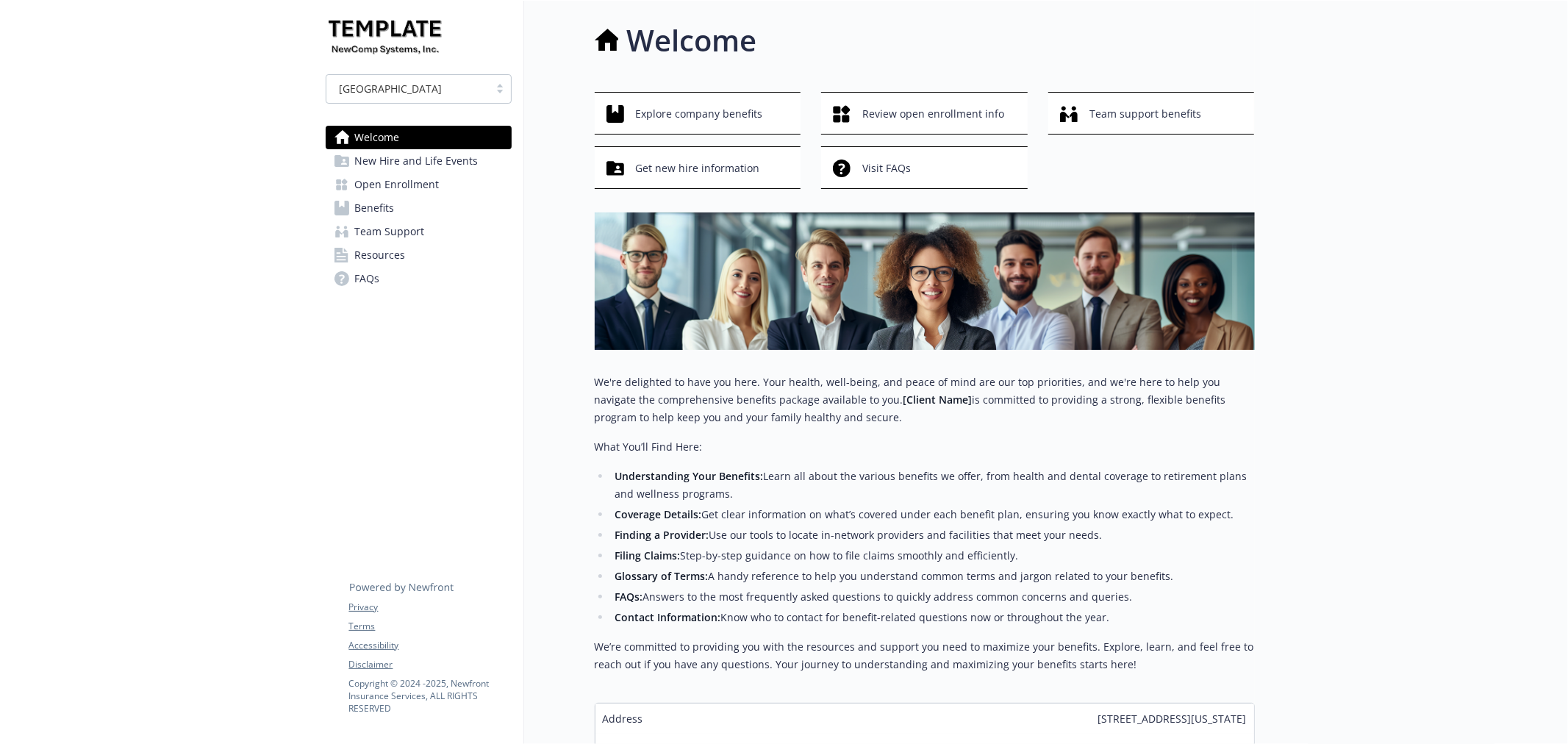
click at [394, 185] on span "Open Enrollment" at bounding box center [398, 185] width 85 height 24
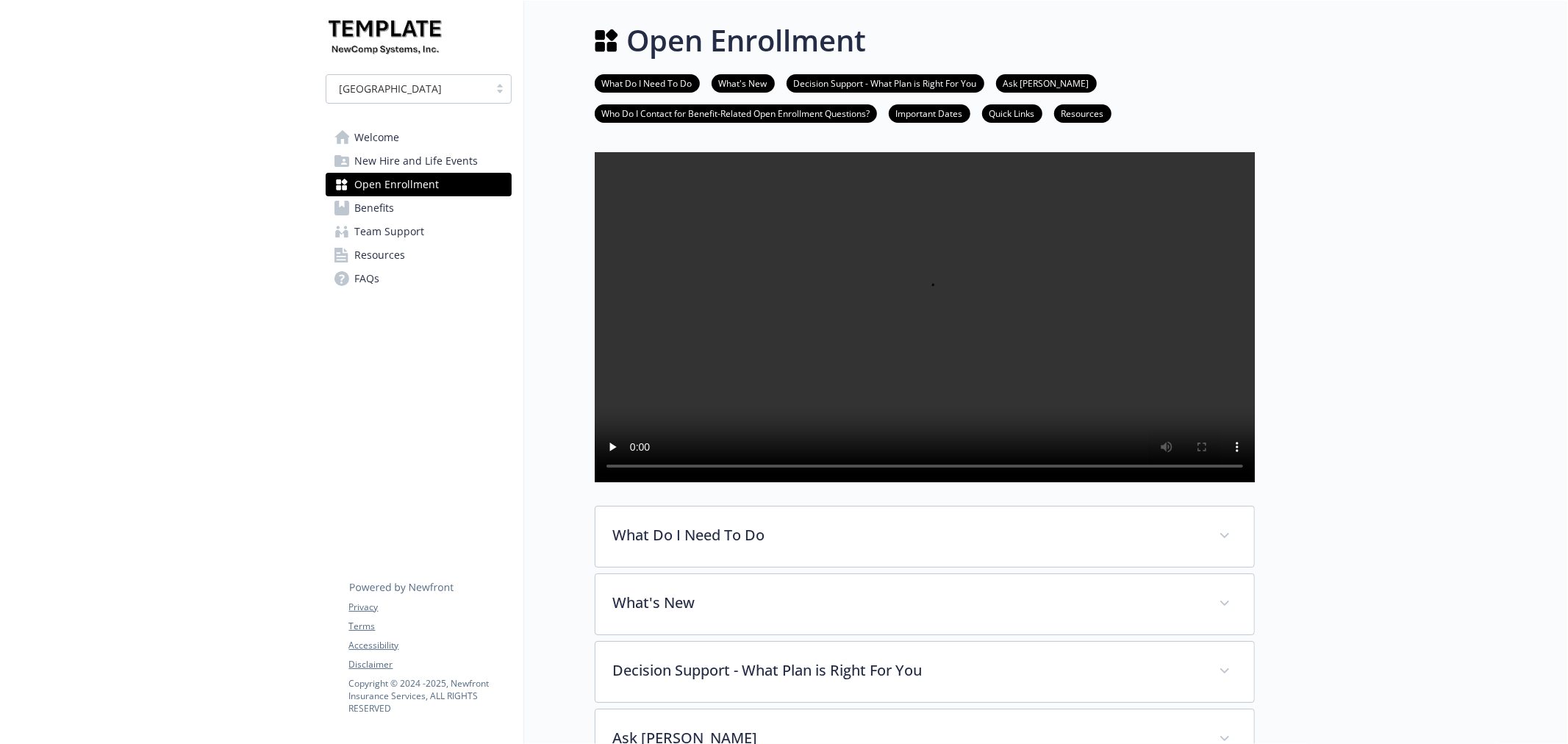
scroll to position [435, 0]
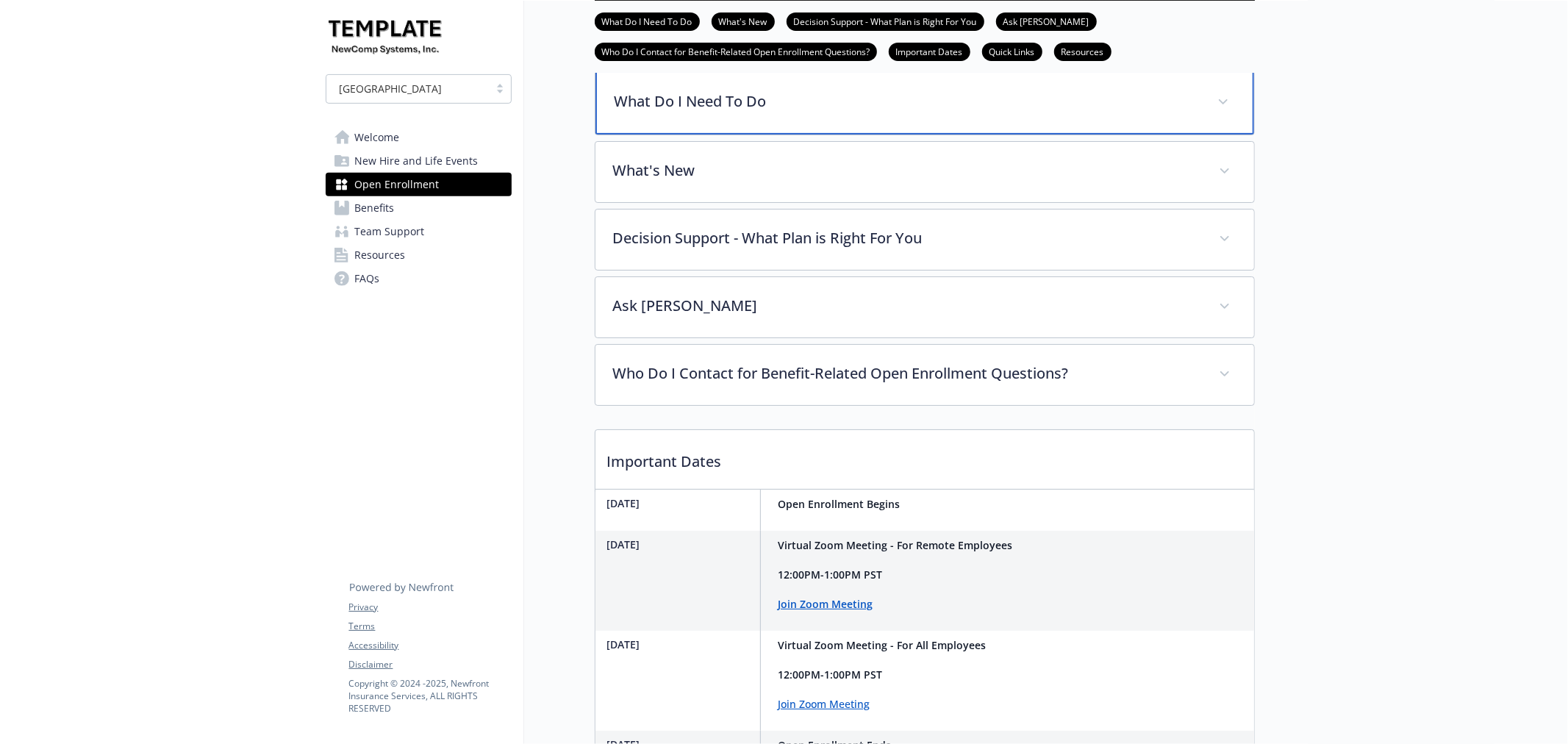
click at [779, 113] on p "What Do I Need To Do" at bounding box center [907, 101] width 585 height 22
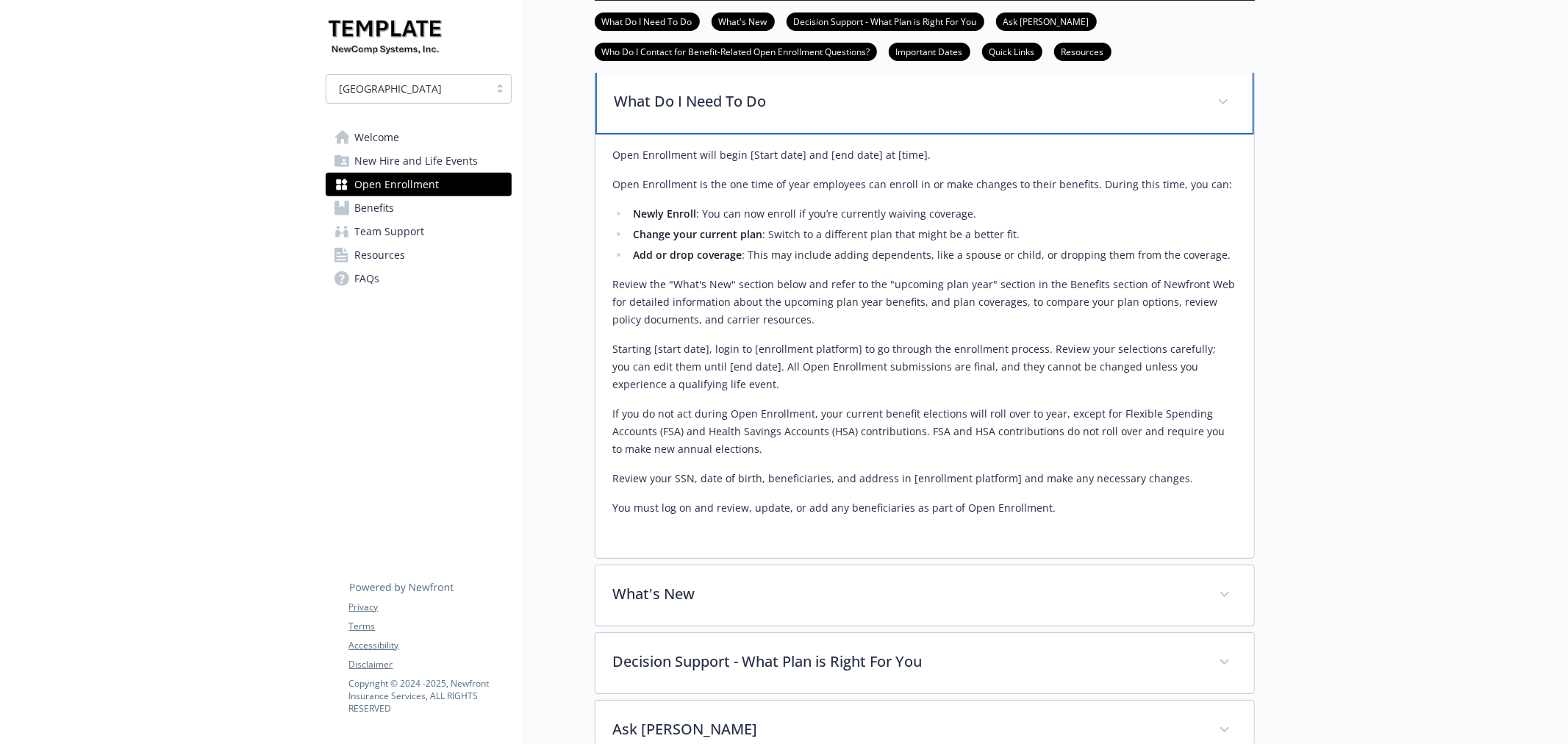
click at [779, 113] on p "What Do I Need To Do" at bounding box center [907, 101] width 585 height 22
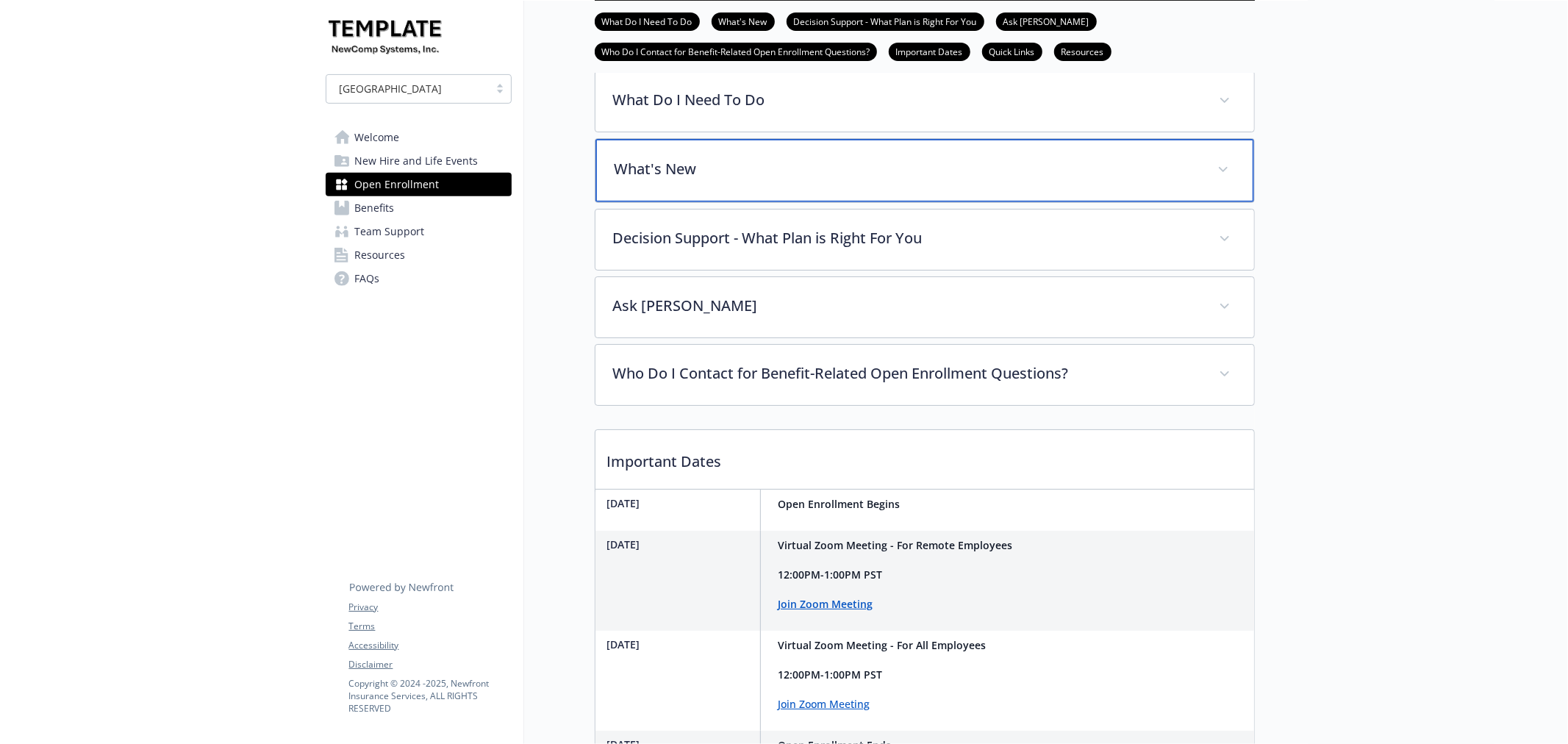
click at [755, 180] on p "What's New" at bounding box center [907, 169] width 585 height 22
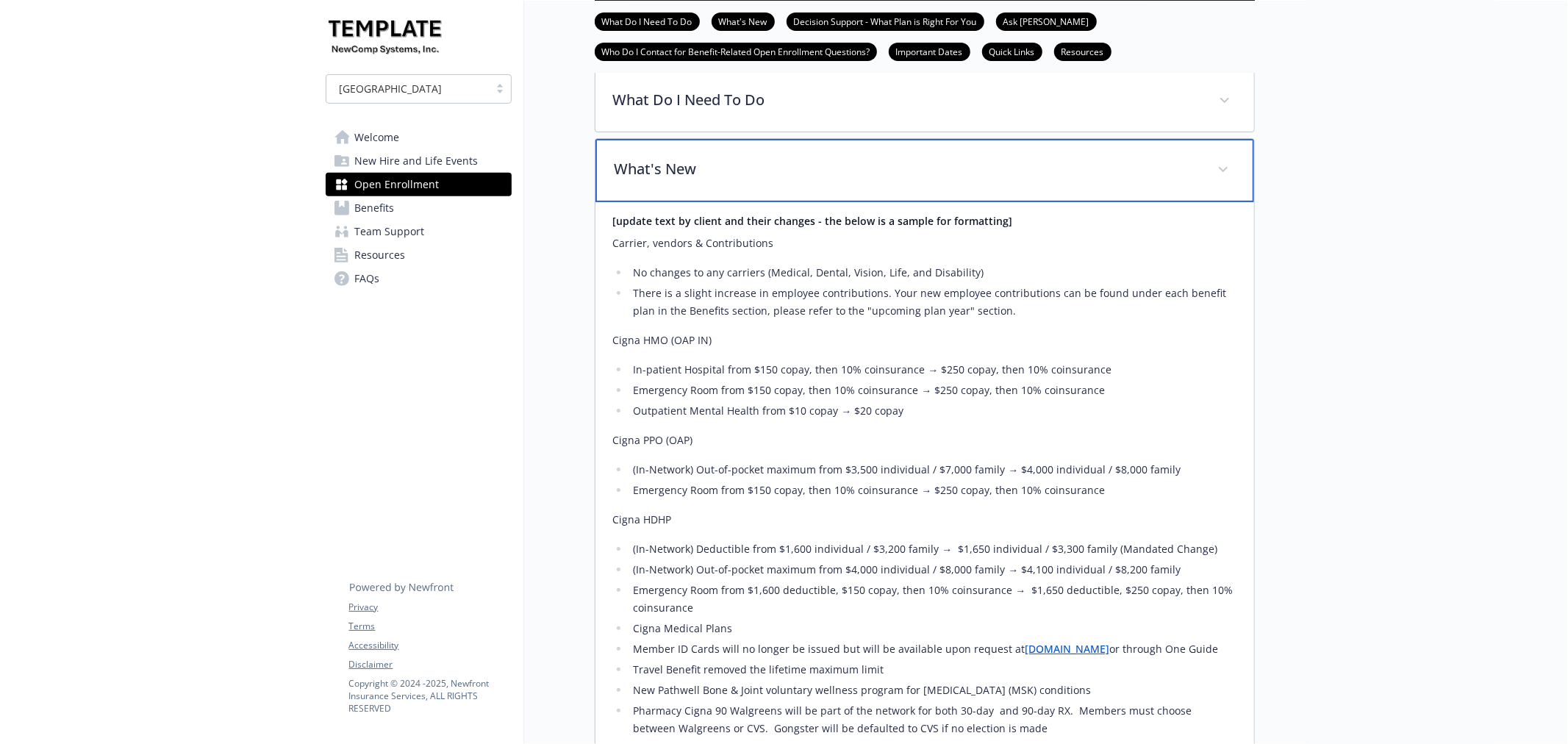
click at [755, 180] on p "What's New" at bounding box center [907, 169] width 585 height 22
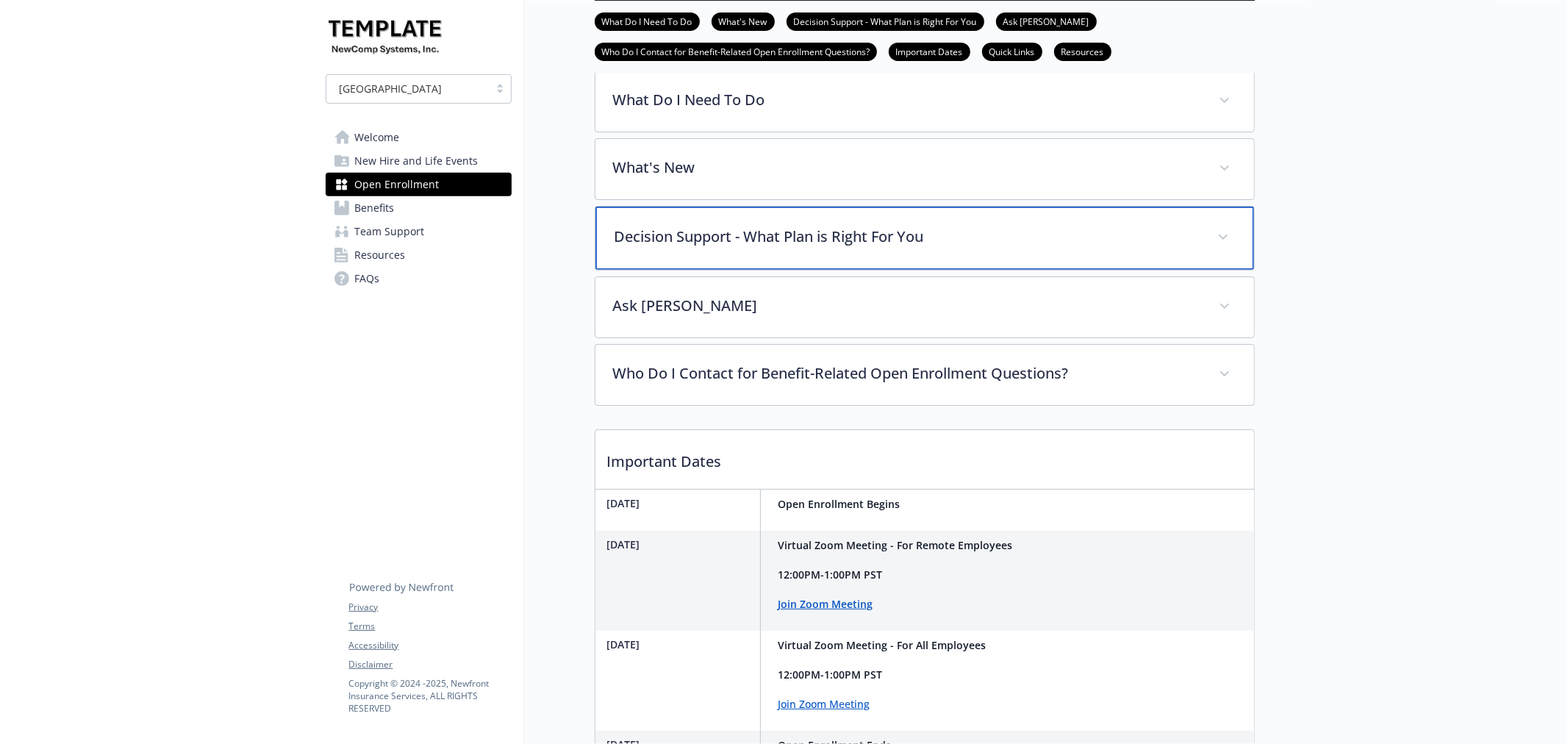
click at [737, 247] on p "Decision Support - What Plan is Right For You" at bounding box center [907, 236] width 585 height 22
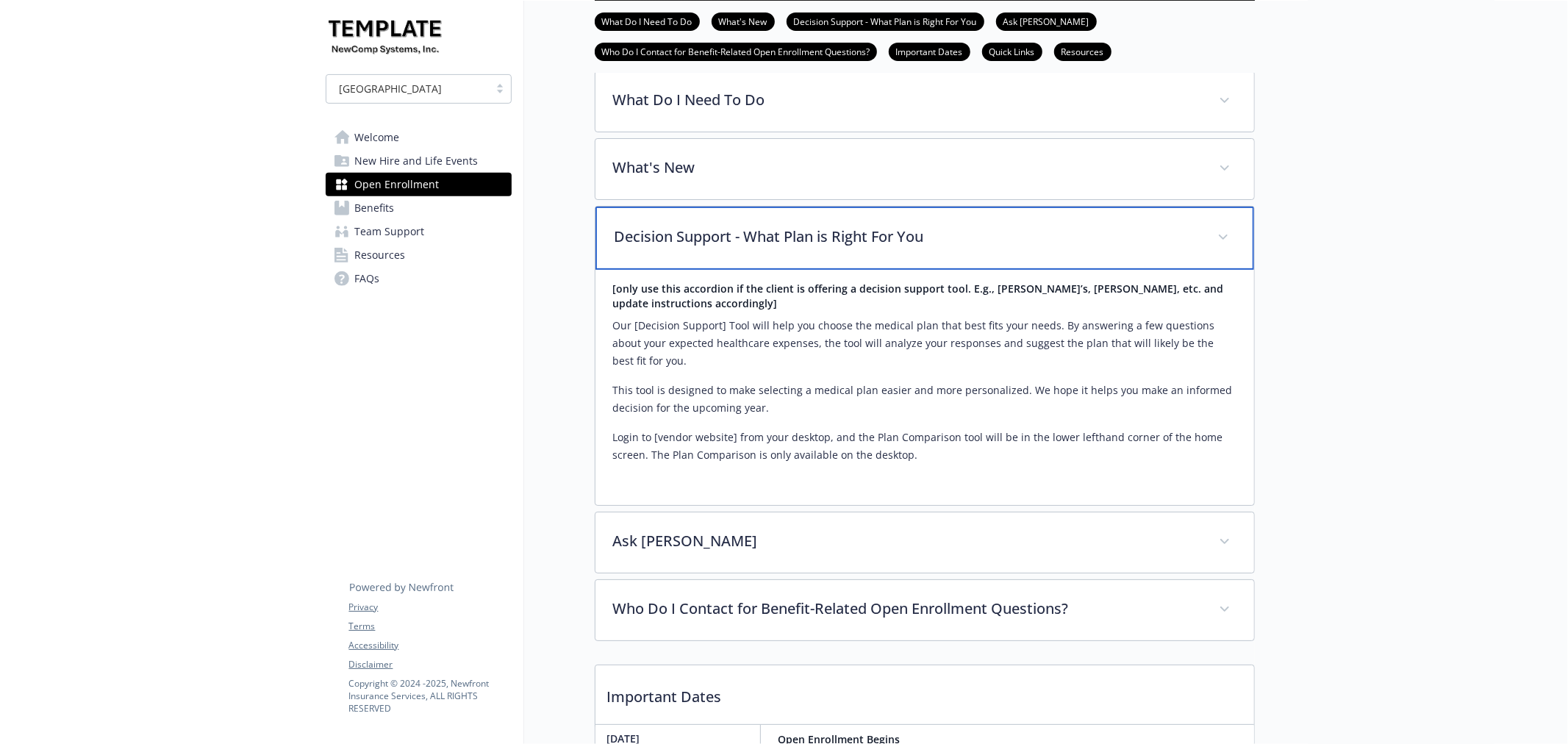
click at [737, 247] on p "Decision Support - What Plan is Right For You" at bounding box center [907, 236] width 585 height 22
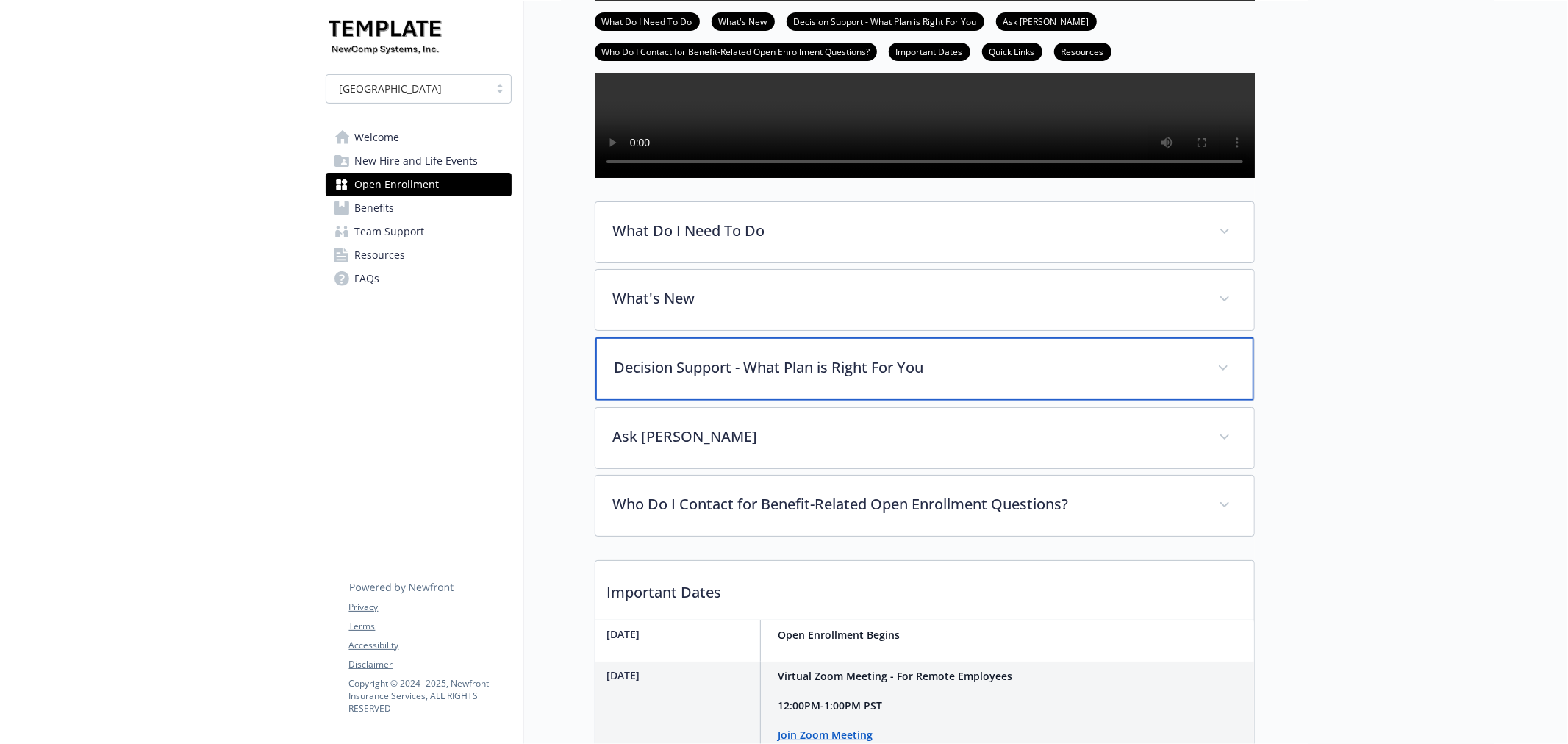
scroll to position [203, 0]
